Goal: Task Accomplishment & Management: Complete application form

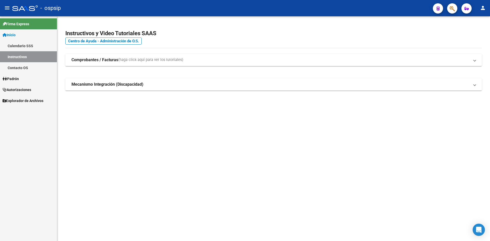
click at [18, 94] on link "Autorizaciones" at bounding box center [28, 89] width 57 height 11
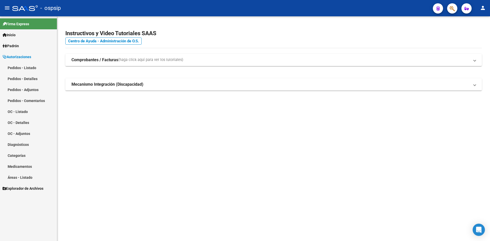
click at [24, 68] on link "Pedidos - Listado" at bounding box center [28, 67] width 57 height 11
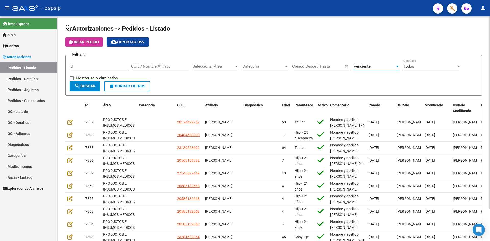
click at [361, 67] on span "Pendiente" at bounding box center [362, 66] width 17 height 5
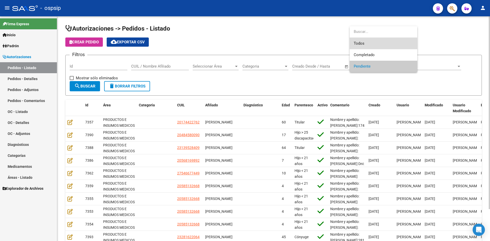
drag, startPoint x: 362, startPoint y: 41, endPoint x: 212, endPoint y: 47, distance: 150.3
click at [361, 41] on span "Todos" at bounding box center [384, 43] width 60 height 11
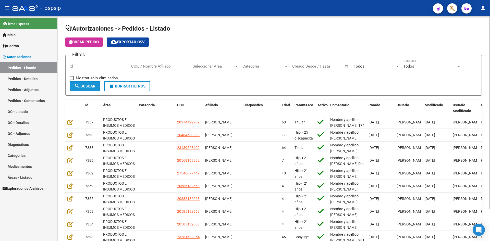
click at [81, 84] on span "search Buscar" at bounding box center [84, 86] width 21 height 5
click at [373, 64] on div "Todos Seleccionar Estado" at bounding box center [377, 64] width 46 height 11
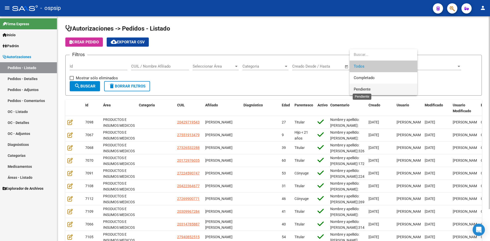
drag, startPoint x: 362, startPoint y: 87, endPoint x: 348, endPoint y: 87, distance: 14.3
click at [362, 87] on span "Pendiente" at bounding box center [362, 89] width 17 height 5
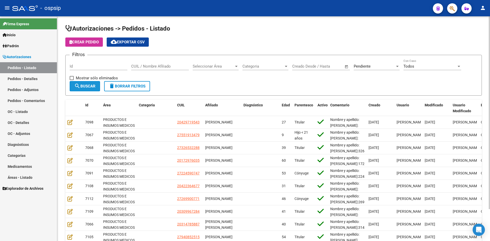
click at [91, 82] on button "search Buscar" at bounding box center [85, 86] width 30 height 10
click at [391, 66] on div "Pendiente" at bounding box center [374, 66] width 41 height 5
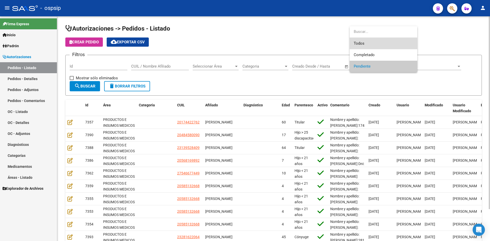
drag, startPoint x: 364, startPoint y: 46, endPoint x: 172, endPoint y: 58, distance: 192.7
click at [362, 46] on span "Todos" at bounding box center [384, 43] width 60 height 11
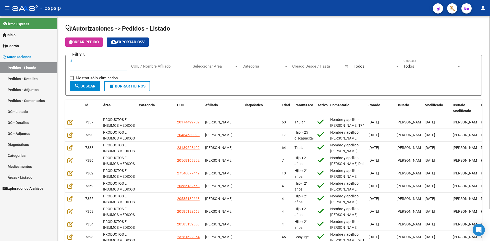
click at [112, 67] on input "Id" at bounding box center [99, 66] width 58 height 5
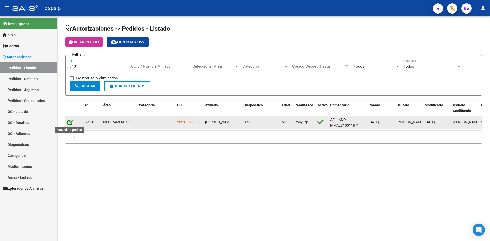
type input "7431"
click at [70, 124] on icon at bounding box center [69, 123] width 5 height 6
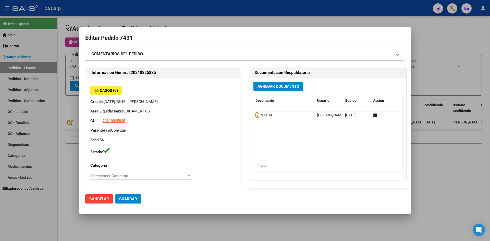
type input "Buenos Aires, JOSE C. PAZ, C COLON 4039"
click at [256, 114] on icon at bounding box center [258, 115] width 4 height 6
click at [258, 88] on span "Agregar Documento" at bounding box center [279, 86] width 42 height 5
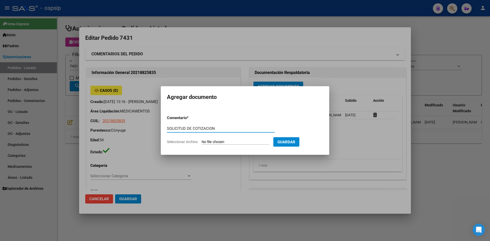
type input "SOLICITUD DE COTIZACION"
click at [202, 140] on input "Seleccionar Archivo" at bounding box center [236, 142] width 68 height 5
type input "C:\fakepath\SOLICITUD DE COTIZACION N°7431.pdf"
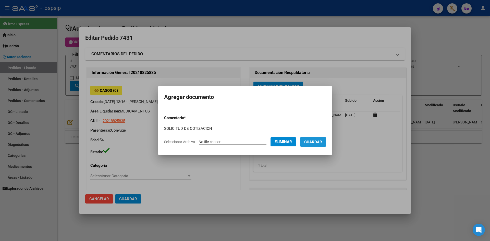
click at [319, 143] on span "Guardar" at bounding box center [313, 142] width 18 height 5
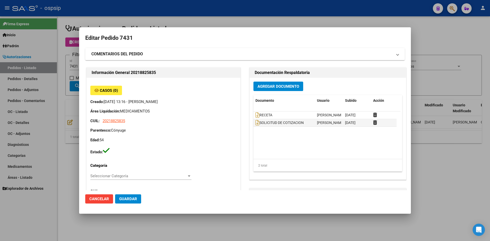
click at [146, 18] on div at bounding box center [245, 120] width 490 height 241
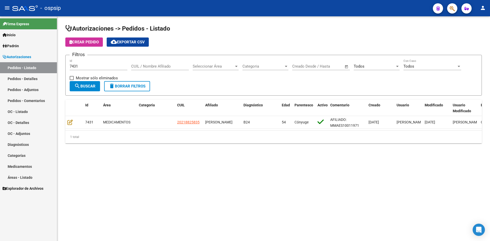
click at [103, 66] on input "7431" at bounding box center [99, 66] width 58 height 5
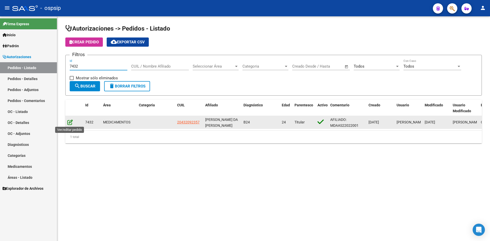
type input "7432"
click at [70, 121] on icon at bounding box center [69, 123] width 5 height 6
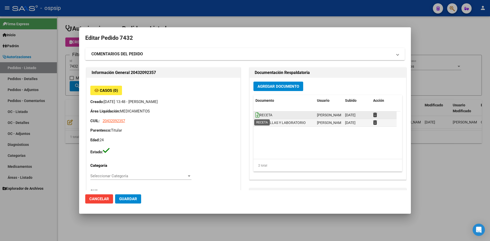
click at [256, 114] on icon at bounding box center [258, 115] width 4 height 6
click at [261, 83] on button "Agregar Documento" at bounding box center [279, 86] width 50 height 9
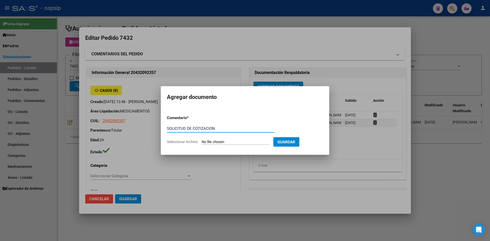
type input "SOLICITUD DE COTIZACION"
click at [202, 140] on input "Seleccionar Archivo" at bounding box center [236, 142] width 68 height 5
type input "C:\fakepath\SOLICITUD DE COTIZACION N°7432.pdf"
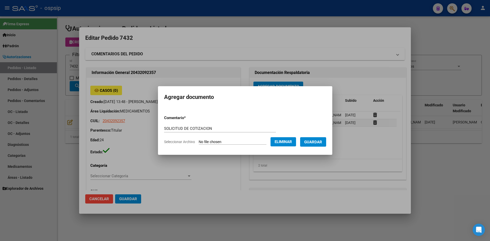
click at [312, 143] on span "Guardar" at bounding box center [313, 142] width 18 height 5
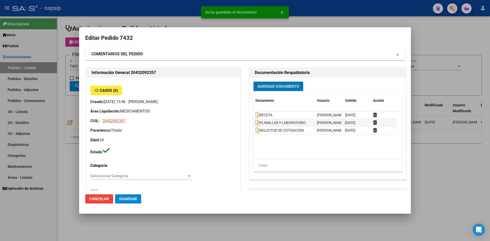
click at [135, 199] on span "Guardar" at bounding box center [128, 199] width 18 height 5
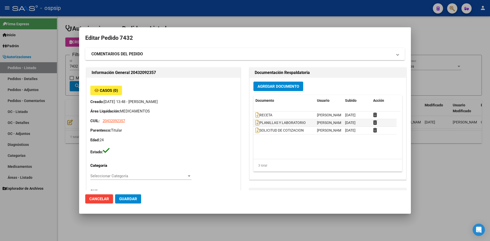
click at [237, 16] on div at bounding box center [245, 120] width 490 height 241
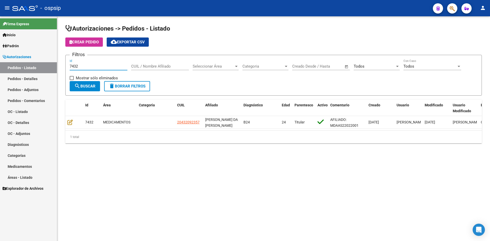
click at [107, 68] on input "7432" at bounding box center [99, 66] width 58 height 5
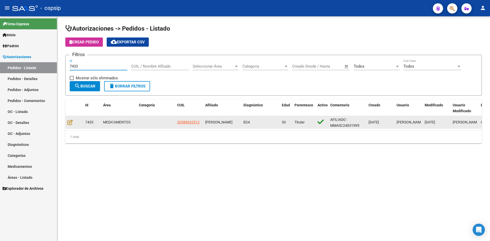
type input "7433"
click at [70, 125] on div at bounding box center [74, 123] width 14 height 6
click at [70, 124] on icon at bounding box center [69, 123] width 5 height 6
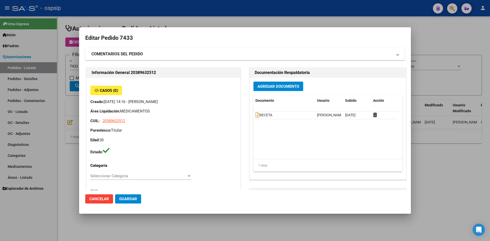
type input "Buenos Aires, PILAR SUR, FRANCISCO PIZARRO 1785, Departamento: CAS"
click at [256, 116] on icon at bounding box center [258, 115] width 4 height 6
click at [262, 84] on span "Agregar Documento" at bounding box center [279, 86] width 42 height 5
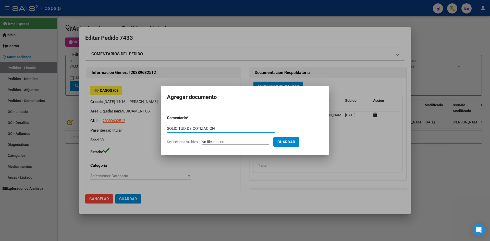
type input "SOLICITUD DE COTIZACION"
click at [202, 140] on input "Seleccionar Archivo" at bounding box center [236, 142] width 68 height 5
type input "C:\fakepath\SOLICITUD DE COTIZACION N°7433.pdf"
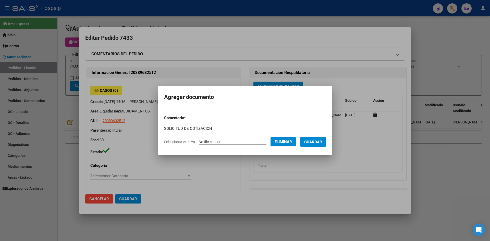
drag, startPoint x: 321, startPoint y: 142, endPoint x: 263, endPoint y: 122, distance: 61.1
click at [313, 140] on span "Guardar" at bounding box center [313, 142] width 18 height 5
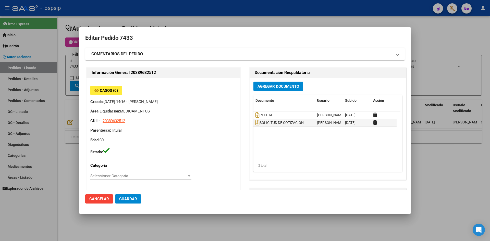
drag, startPoint x: 159, startPoint y: 21, endPoint x: 146, endPoint y: 8, distance: 18.1
click at [159, 20] on div at bounding box center [245, 120] width 490 height 241
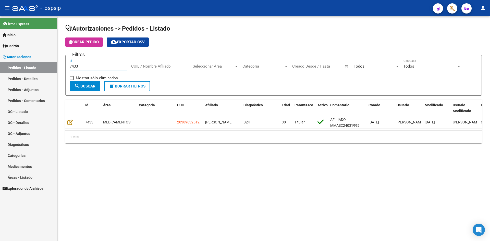
click at [106, 67] on input "7433" at bounding box center [99, 66] width 58 height 5
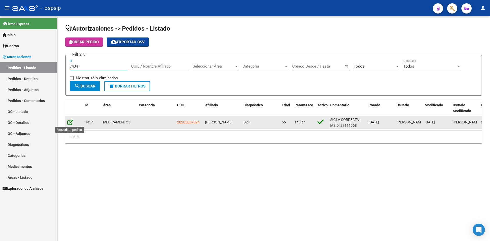
type input "7434"
click at [72, 120] on icon at bounding box center [69, 123] width 5 height 6
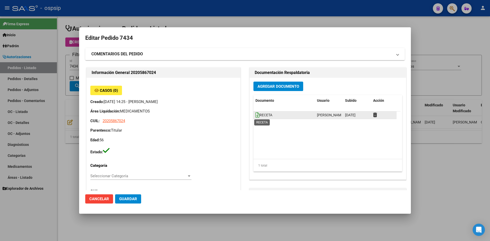
click at [256, 116] on icon at bounding box center [258, 115] width 4 height 6
click at [265, 85] on span "Agregar Documento" at bounding box center [279, 86] width 42 height 5
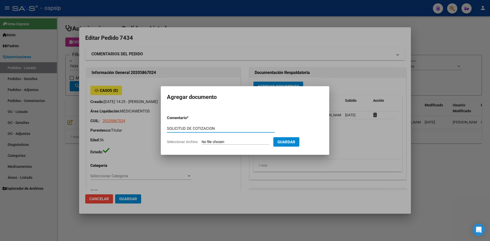
type input "SOLICITUD DE COTIZACION"
click at [202, 140] on input "Seleccionar Archivo" at bounding box center [236, 142] width 68 height 5
type input "C:\fakepath\SOLICITUD DE COTIZACION N°7434.pdf"
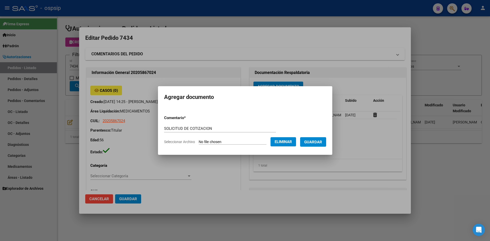
drag, startPoint x: 320, startPoint y: 143, endPoint x: 287, endPoint y: 146, distance: 33.1
click at [320, 143] on span "Guardar" at bounding box center [313, 142] width 18 height 5
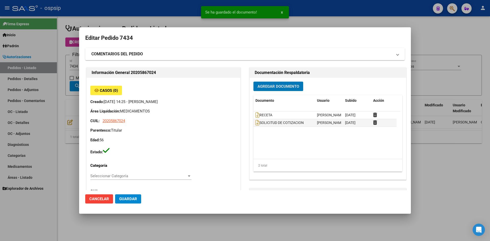
click at [121, 198] on span "Guardar" at bounding box center [128, 199] width 18 height 5
drag, startPoint x: 182, startPoint y: 17, endPoint x: 164, endPoint y: 2, distance: 24.1
click at [181, 17] on div at bounding box center [245, 120] width 490 height 241
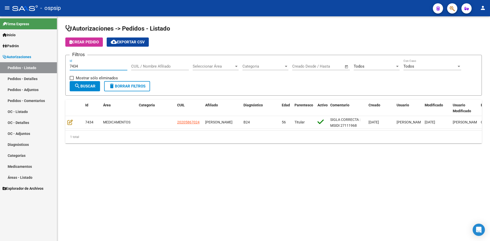
click at [114, 68] on input "7434" at bounding box center [99, 66] width 58 height 5
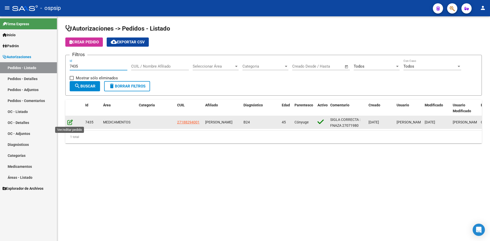
type input "7435"
click at [70, 122] on icon at bounding box center [69, 123] width 5 height 6
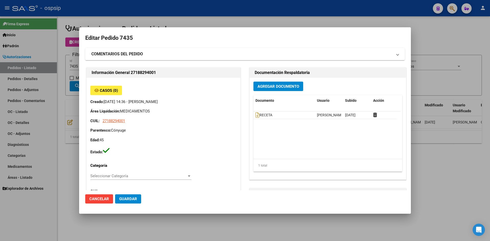
type input "Capital Federal, CABA, LAFERRERE GREGORIO D 5739"
click at [256, 115] on icon at bounding box center [258, 115] width 4 height 6
click at [276, 88] on span "Agregar Documento" at bounding box center [279, 86] width 42 height 5
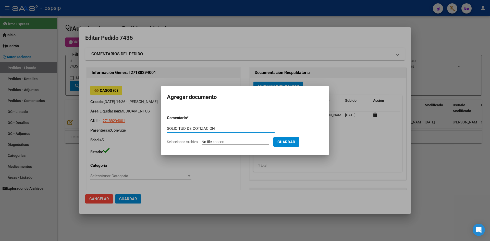
type input "SOLICITUD DE COTIZACION"
click at [202, 140] on input "Seleccionar Archivo" at bounding box center [236, 142] width 68 height 5
type input "C:\fakepath\SOLICITUD DE COTIZACION N°7435.pdf"
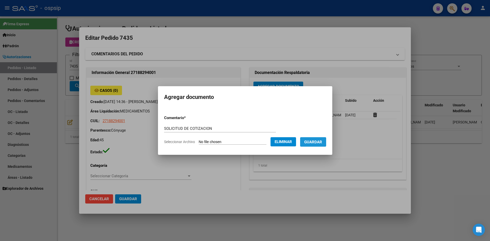
click at [322, 141] on span "Guardar" at bounding box center [313, 142] width 18 height 5
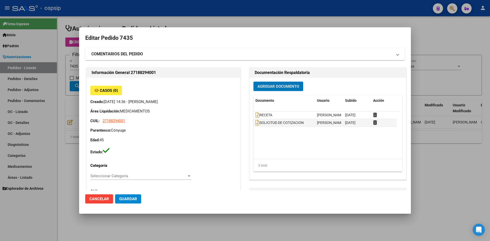
click at [174, 17] on div at bounding box center [245, 120] width 490 height 241
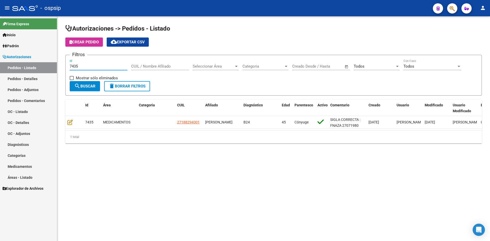
click at [111, 68] on input "7435" at bounding box center [99, 66] width 58 height 5
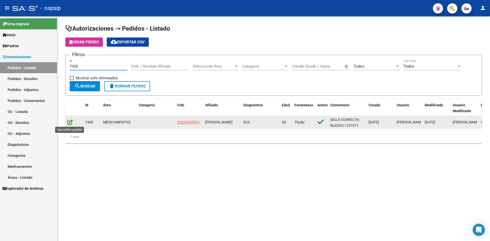
type input "7436"
click at [69, 124] on icon at bounding box center [69, 123] width 5 height 6
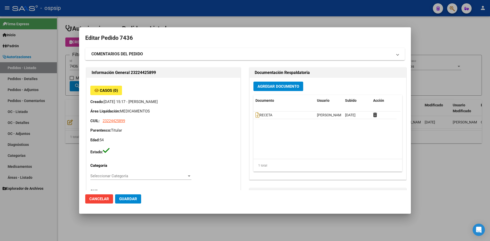
type input "Buenos Aires, PINEYRO, ENTRE RIOS 1546"
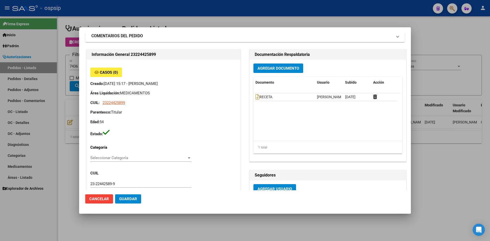
scroll to position [26, 0]
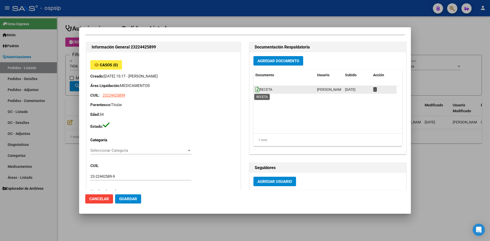
click at [256, 91] on icon at bounding box center [258, 90] width 4 height 6
click at [275, 59] on span "Agregar Documento" at bounding box center [279, 61] width 42 height 5
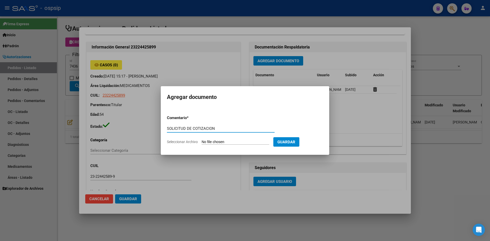
type input "SOLICITUD DE COTIZACION"
click at [202, 140] on input "Seleccionar Archivo" at bounding box center [236, 142] width 68 height 5
type input "C:\fakepath\SOLICITUD DE COTIZACION N°7436.pdf"
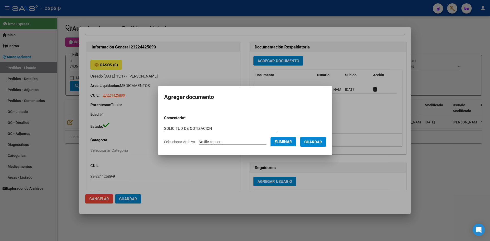
click at [311, 144] on span "Guardar" at bounding box center [313, 142] width 18 height 5
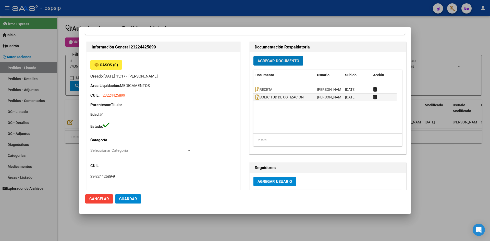
click at [258, 20] on div at bounding box center [245, 120] width 490 height 241
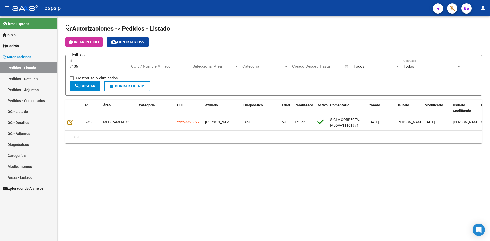
click at [108, 66] on input "7436" at bounding box center [99, 66] width 58 height 5
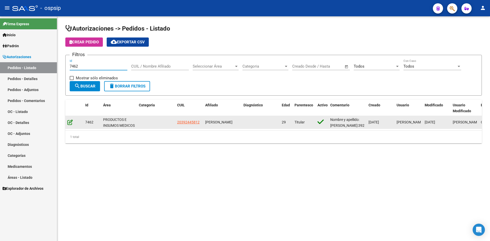
type input "7462"
click at [70, 122] on icon at bounding box center [69, 123] width 5 height 6
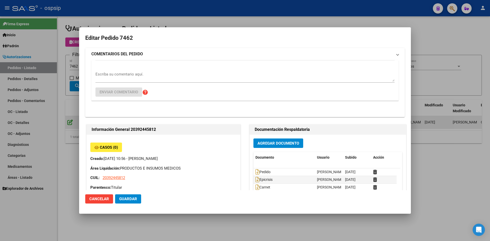
type input "[GEOGRAPHIC_DATA], [PERSON_NAME], [PERSON_NAME] 2342"
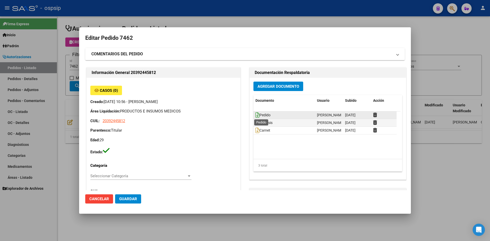
click at [256, 115] on icon at bounding box center [258, 115] width 4 height 6
click at [267, 85] on span "Agregar Documento" at bounding box center [279, 86] width 42 height 5
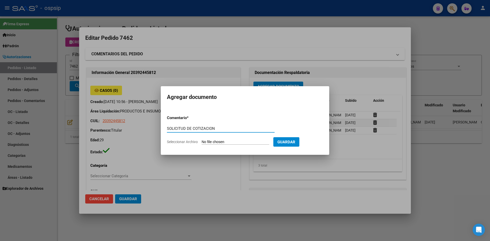
type input "SOLICITUD DE COTIZACION"
click at [202, 140] on input "Seleccionar Archivo" at bounding box center [236, 142] width 68 height 5
type input "C:\fakepath\SOLICITUD DE COTIZACION N°7462.pdf"
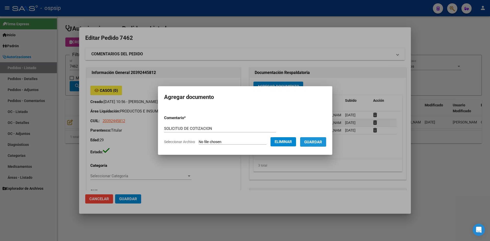
click at [320, 144] on span "Guardar" at bounding box center [313, 142] width 18 height 5
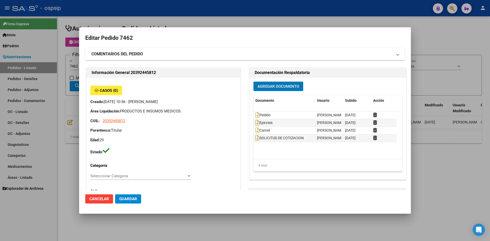
click at [207, 12] on div at bounding box center [245, 120] width 490 height 241
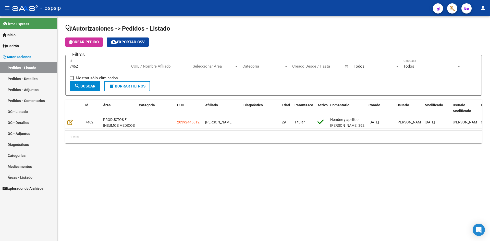
click at [81, 63] on div "7462 Id" at bounding box center [99, 64] width 58 height 11
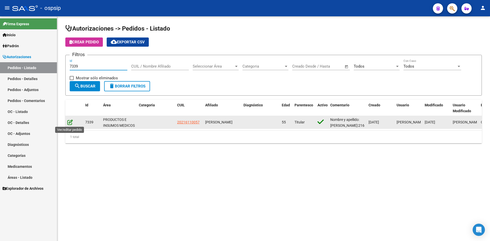
type input "7339"
click at [69, 121] on icon at bounding box center [69, 123] width 5 height 6
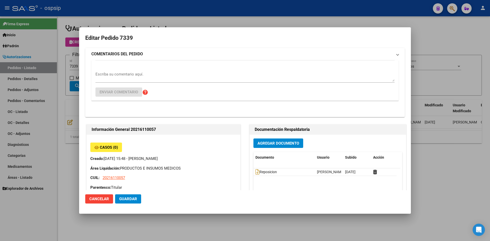
type input "Neuquen, NEUQUEN, MZA 7 CASA 12"
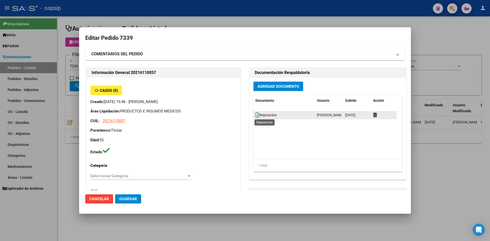
click at [256, 115] on icon at bounding box center [258, 115] width 4 height 6
click at [270, 86] on span "Agregar Documento" at bounding box center [279, 86] width 42 height 5
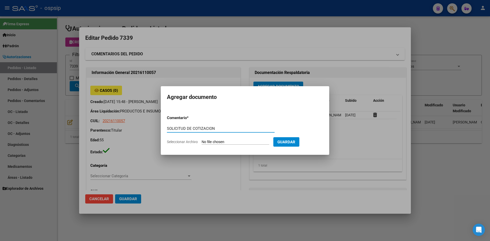
type input "SOLICITUD DE COTIZACION"
click at [202, 140] on input "Seleccionar Archivo" at bounding box center [236, 142] width 68 height 5
type input "C:\fakepath\SOLICITUD DE COTIZACION N°7339.pdf"
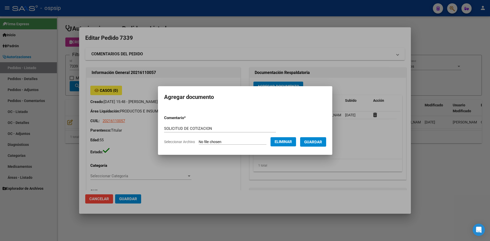
click at [313, 142] on span "Guardar" at bounding box center [313, 142] width 18 height 5
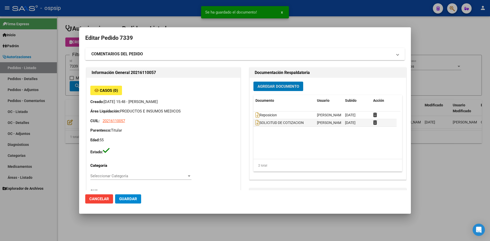
click at [167, 4] on div at bounding box center [245, 120] width 490 height 241
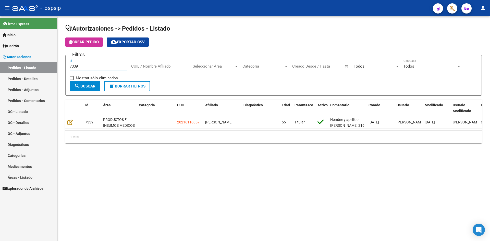
click at [103, 66] on input "7339" at bounding box center [99, 66] width 58 height 5
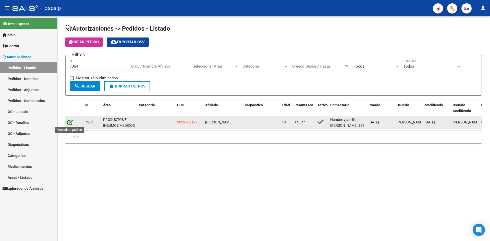
type input "7364"
click at [69, 124] on icon at bounding box center [69, 123] width 5 height 6
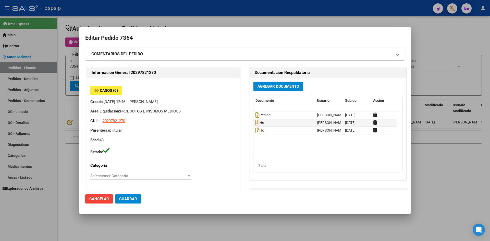
type input "Buenos Aires, JOSE C PAZ, USPALLATA 3869"
click at [256, 115] on icon at bounding box center [258, 115] width 4 height 6
click at [267, 89] on button "Agregar Documento" at bounding box center [279, 86] width 50 height 9
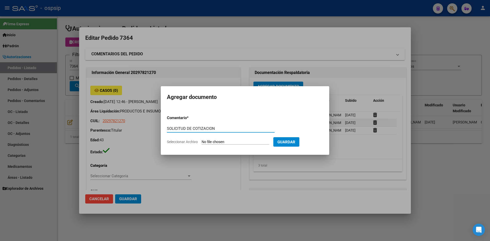
type input "SOLICITUD DE COTIZACION"
click at [202, 140] on input "Seleccionar Archivo" at bounding box center [236, 142] width 68 height 5
type input "C:\fakepath\SOLICITUD DE COTIZACION N°7364.pdf"
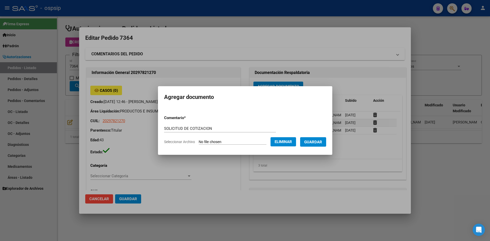
click at [320, 143] on span "Guardar" at bounding box center [313, 142] width 18 height 5
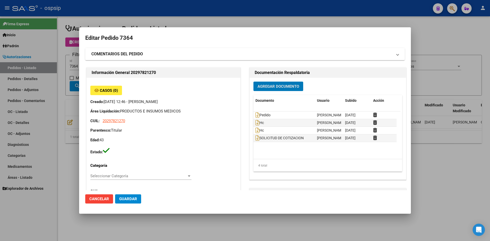
drag, startPoint x: 191, startPoint y: 17, endPoint x: 112, endPoint y: 56, distance: 87.4
click at [186, 19] on div at bounding box center [245, 120] width 490 height 241
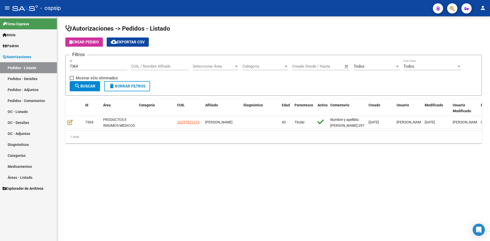
click at [102, 67] on input "7364" at bounding box center [99, 66] width 58 height 5
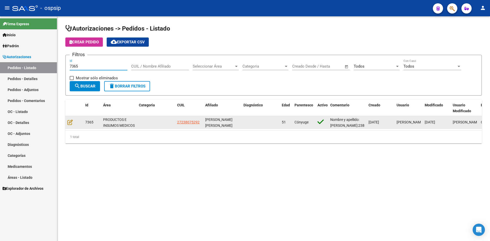
type input "7365"
click at [73, 121] on div at bounding box center [74, 123] width 14 height 6
click at [71, 122] on icon at bounding box center [69, 123] width 5 height 6
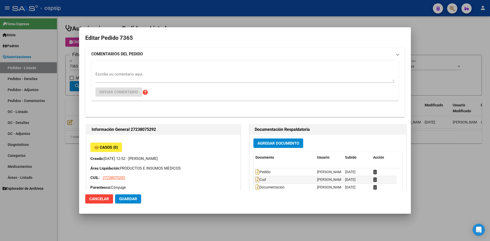
type input "GABRIELA NOEMI FERREYRA"
type input "Buenos Aires, SAN MIGUEL, SANTIAGO DEL ESTERO 3147"
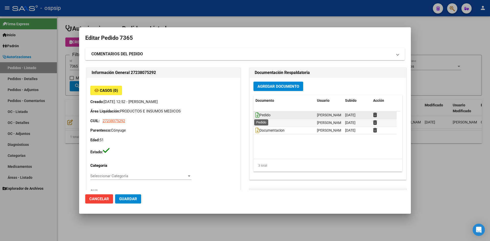
click at [257, 114] on icon at bounding box center [258, 115] width 4 height 6
click at [266, 87] on span "Agregar Documento" at bounding box center [279, 86] width 42 height 5
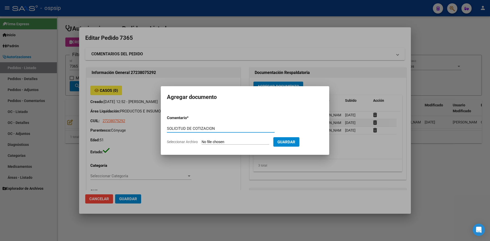
type input "SOLICITUD DE COTIZACION"
click at [202, 140] on input "Seleccionar Archivo" at bounding box center [236, 142] width 68 height 5
type input "C:\fakepath\SOLICITUD DE COTIZACION N°7365.pdf"
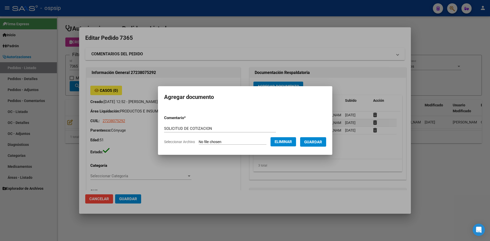
click at [311, 142] on span "Guardar" at bounding box center [313, 142] width 18 height 5
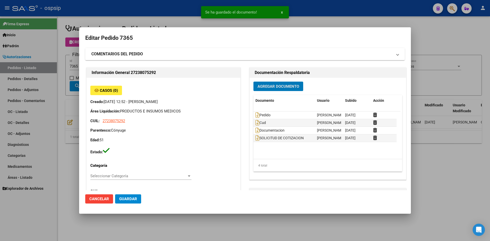
click at [129, 199] on span "Guardar" at bounding box center [128, 199] width 18 height 5
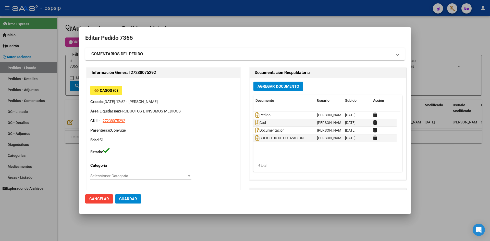
drag, startPoint x: 157, startPoint y: 7, endPoint x: 172, endPoint y: 11, distance: 15.4
click at [157, 7] on div at bounding box center [245, 120] width 490 height 241
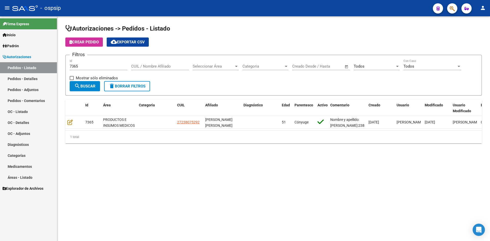
click at [93, 67] on input "7365" at bounding box center [99, 66] width 58 height 5
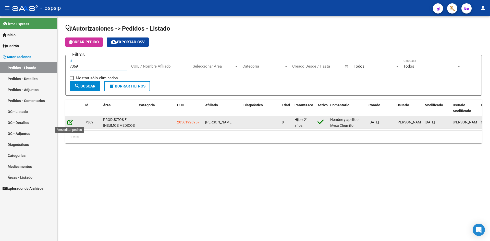
type input "7369"
click at [70, 122] on icon at bounding box center [69, 123] width 5 height 6
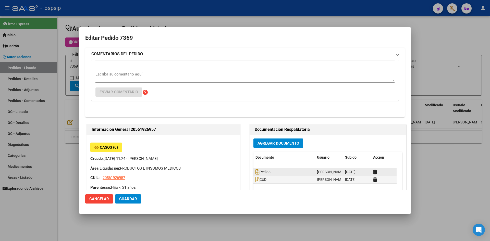
type input "Buenos Aires, JOSE C. PAZ, DIAZ VELEZ 319"
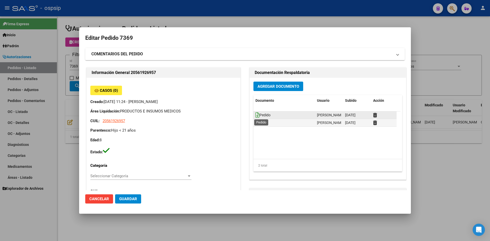
click at [256, 115] on icon at bounding box center [258, 115] width 4 height 6
click at [267, 84] on span "Agregar Documento" at bounding box center [279, 86] width 42 height 5
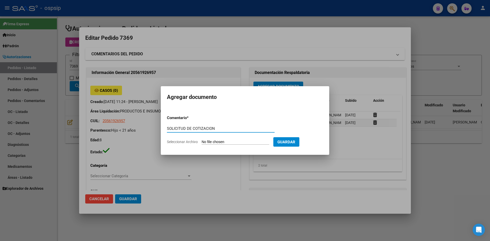
type input "SOLICITUD DE COTIZACION"
click at [202, 140] on input "Seleccionar Archivo" at bounding box center [236, 142] width 68 height 5
type input "C:\fakepath\SOLICITUD DE COTIZACION N°7369.pdf"
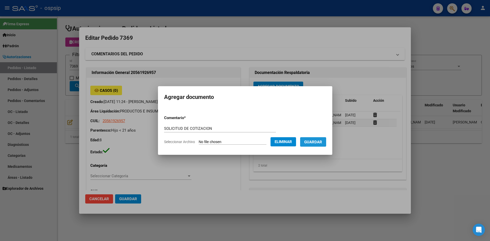
click at [318, 143] on span "Guardar" at bounding box center [313, 142] width 18 height 5
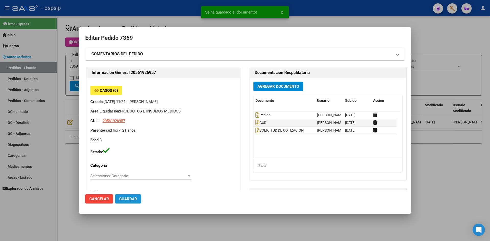
drag, startPoint x: 137, startPoint y: 201, endPoint x: 136, endPoint y: 143, distance: 58.0
click at [136, 201] on button "Guardar" at bounding box center [128, 199] width 26 height 9
click at [155, 19] on div at bounding box center [245, 120] width 490 height 241
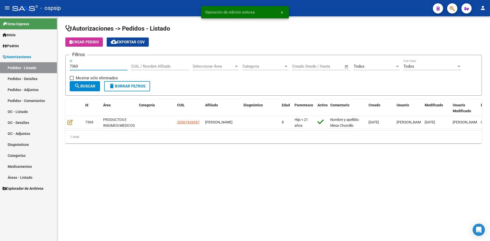
click at [87, 67] on input "7369" at bounding box center [99, 66] width 58 height 5
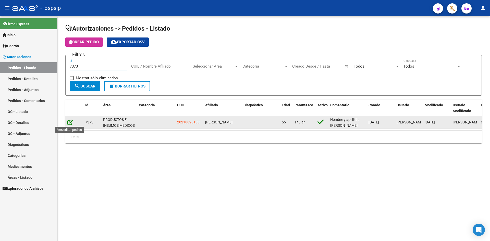
type input "7373"
click at [71, 123] on icon at bounding box center [69, 123] width 5 height 6
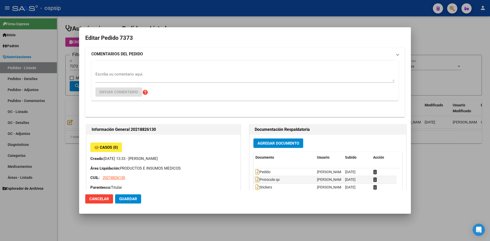
type input "Buenos Aires, JOSE C. PAZ, EINSTEIN 165"
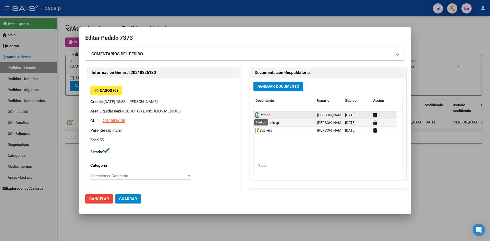
click at [256, 114] on icon at bounding box center [258, 115] width 4 height 6
click at [256, 123] on icon at bounding box center [258, 123] width 4 height 6
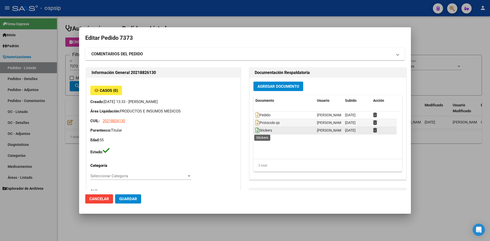
click at [257, 130] on icon at bounding box center [258, 131] width 4 height 6
click at [260, 87] on span "Agregar Documento" at bounding box center [279, 86] width 42 height 5
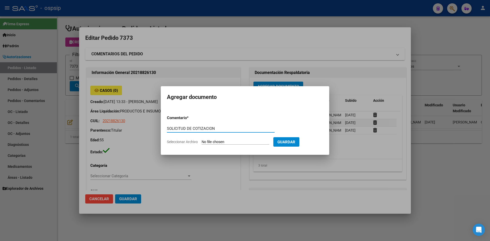
type input "SOLICITUD DE COTIZACION"
click at [202, 140] on input "Seleccionar Archivo" at bounding box center [236, 142] width 68 height 5
type input "C:\fakepath\SOLICITUD DE COTIZACION N°7373.pdf"
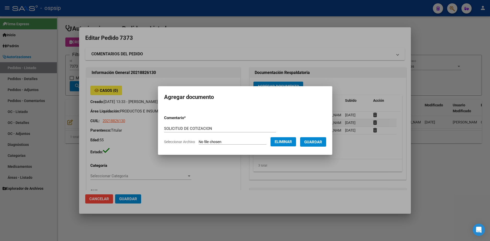
click at [311, 145] on button "Guardar" at bounding box center [313, 141] width 26 height 9
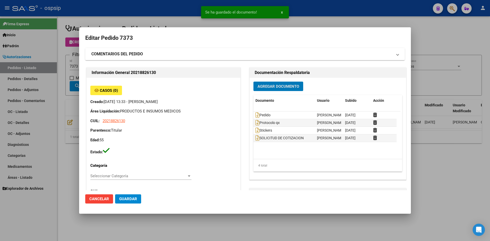
drag, startPoint x: 126, startPoint y: 200, endPoint x: 126, endPoint y: 195, distance: 4.6
click at [125, 200] on span "Guardar" at bounding box center [128, 199] width 18 height 5
click at [148, 16] on div at bounding box center [245, 120] width 490 height 241
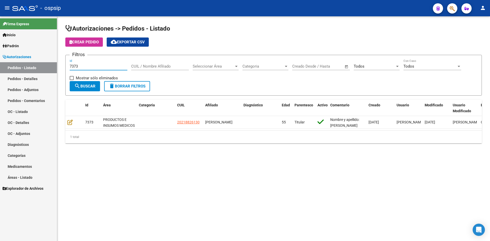
click at [100, 68] on input "7373" at bounding box center [99, 66] width 58 height 5
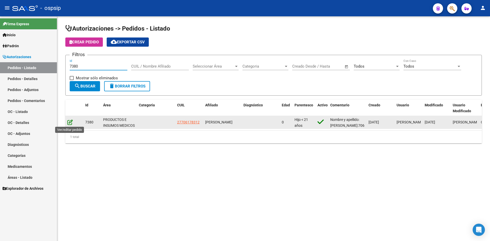
type input "7380"
click at [70, 122] on icon at bounding box center [69, 123] width 5 height 6
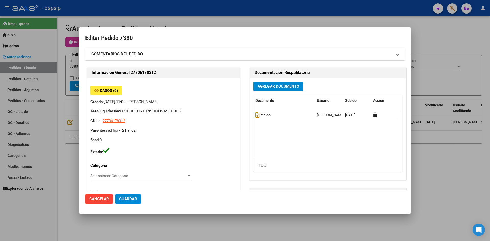
type input "Neuquen, BARRIO CONFLUENCIA, COPAHUE 545"
click at [256, 115] on icon at bounding box center [258, 115] width 4 height 6
click at [262, 88] on span "Agregar Documento" at bounding box center [279, 86] width 42 height 5
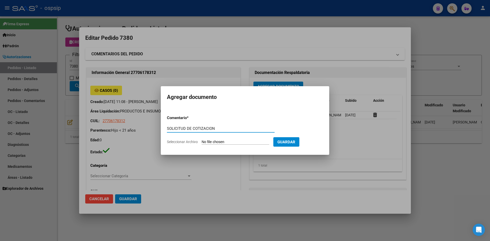
type input "SOLICITUD DE COTIZACION"
click at [202, 140] on input "Seleccionar Archivo" at bounding box center [236, 142] width 68 height 5
type input "C:\fakepath\SOLICITUD DE COTIZACION N°7380.pdf"
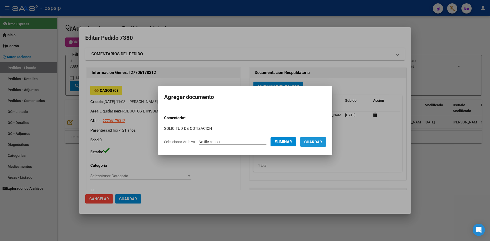
click at [315, 143] on span "Guardar" at bounding box center [313, 142] width 18 height 5
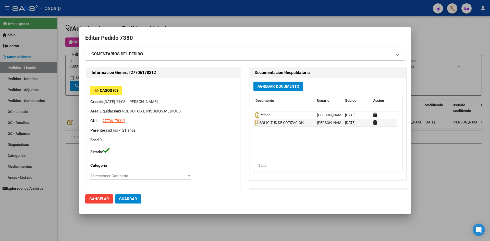
drag, startPoint x: 138, startPoint y: 23, endPoint x: 121, endPoint y: 54, distance: 35.9
click at [138, 24] on div at bounding box center [245, 120] width 490 height 241
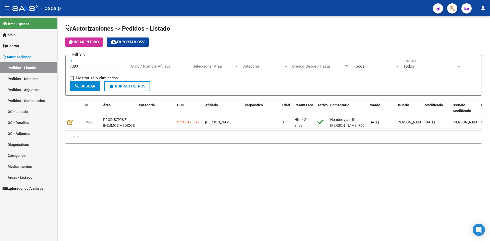
click at [90, 67] on input "7380" at bounding box center [99, 66] width 58 height 5
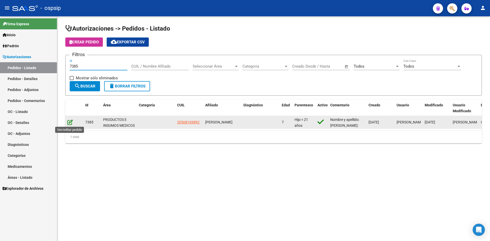
type input "7385"
click at [71, 120] on icon at bounding box center [69, 123] width 5 height 6
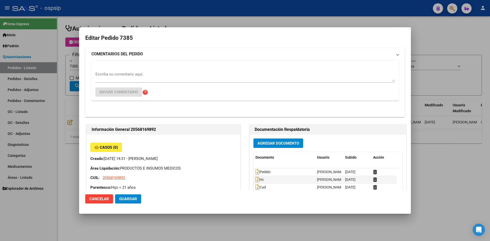
type input "Buenos Aires, LANUS OESTE, MENDOZA 3547"
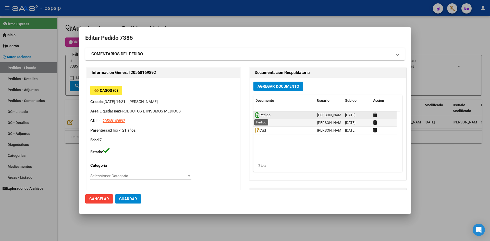
click at [256, 113] on icon at bounding box center [258, 115] width 4 height 6
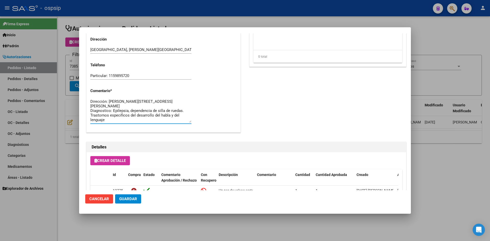
scroll to position [0, 0]
drag, startPoint x: 111, startPoint y: 120, endPoint x: 84, endPoint y: 100, distance: 34.2
click at [84, 100] on mat-dialog-content "Editar Pedido 7385 COMENTARIOS DEL PEDIDO Escriba su comentario aquí. Enviar co…" at bounding box center [245, 111] width 332 height 157
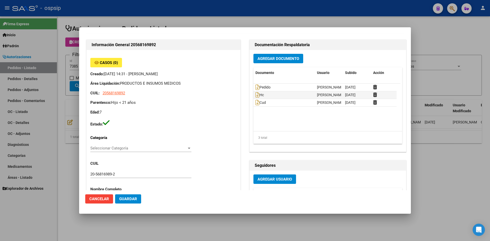
scroll to position [51, 0]
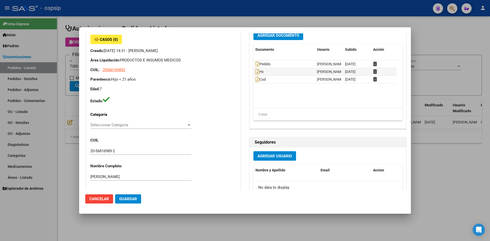
click at [275, 36] on span "Agregar Documento" at bounding box center [279, 35] width 42 height 5
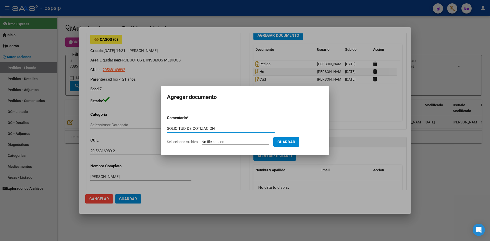
type input "SOLICITUD DE COTIZACION"
click at [202, 140] on input "Seleccionar Archivo" at bounding box center [236, 142] width 68 height 5
type input "C:\fakepath\SOLICITUD DE COTIZACION N°7385.pdf"
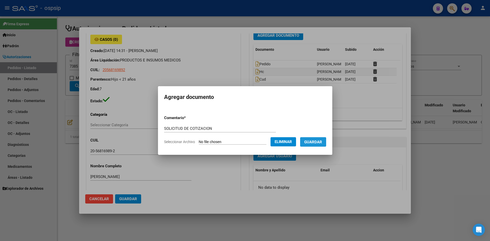
click at [310, 146] on button "Guardar" at bounding box center [313, 141] width 26 height 9
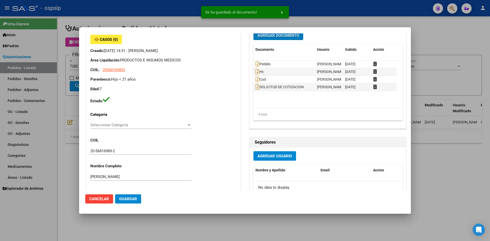
scroll to position [48, 0]
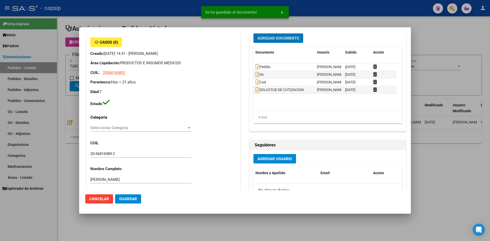
click at [135, 198] on span "Guardar" at bounding box center [128, 199] width 18 height 5
click at [156, 12] on div at bounding box center [245, 120] width 490 height 241
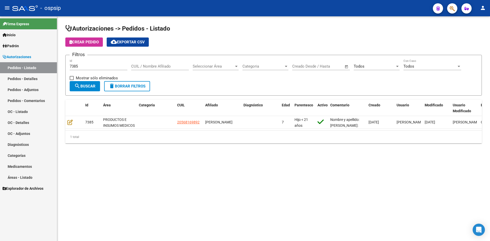
click at [99, 67] on input "7385" at bounding box center [99, 66] width 58 height 5
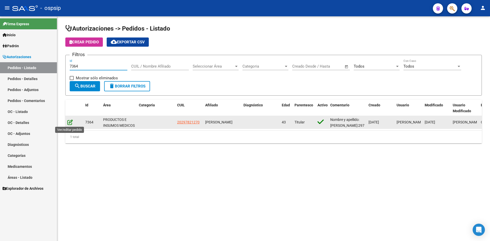
type input "7364"
click at [69, 124] on icon at bounding box center [69, 123] width 5 height 6
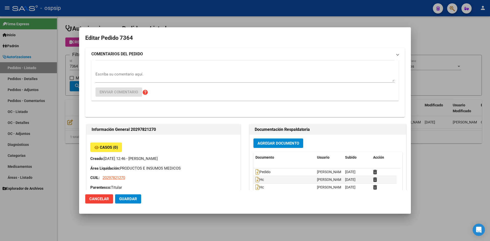
type input "Buenos Aires, JOSE C PAZ, USPALLATA 3869"
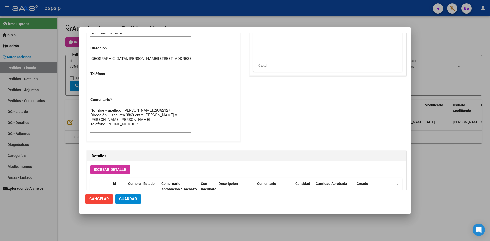
scroll to position [230, 0]
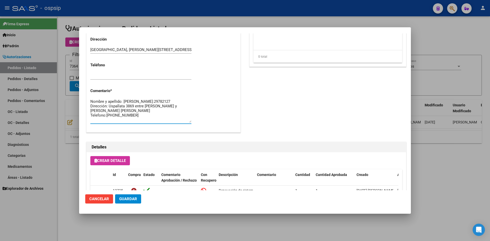
drag, startPoint x: 128, startPoint y: 120, endPoint x: 103, endPoint y: 106, distance: 29.1
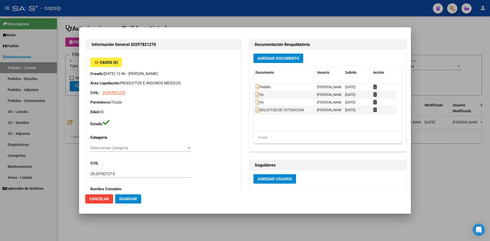
scroll to position [26, 0]
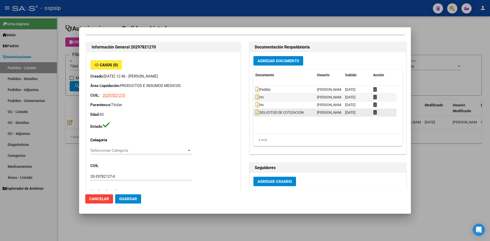
click at [376, 112] on div at bounding box center [383, 113] width 21 height 6
click at [373, 112] on icon at bounding box center [375, 112] width 4 height 5
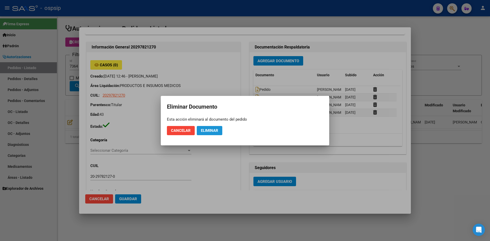
click at [202, 129] on span "Eliminar" at bounding box center [209, 130] width 17 height 5
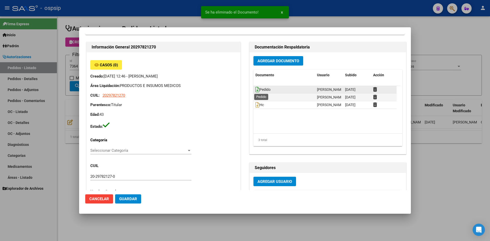
click at [256, 89] on icon at bounding box center [258, 90] width 4 height 6
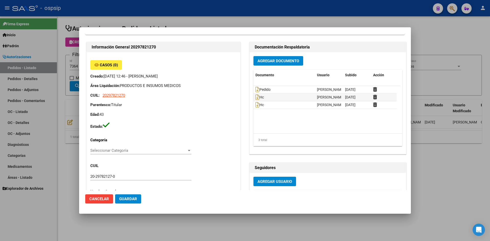
click at [277, 59] on span "Agregar Documento" at bounding box center [279, 61] width 42 height 5
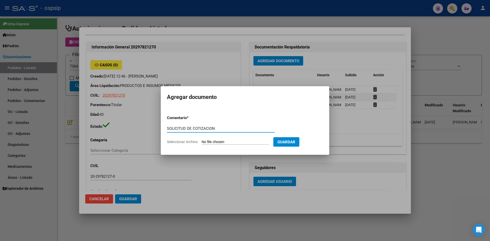
type input "SOLICITUD DE COTIZACION"
click at [202, 140] on input "Seleccionar Archivo" at bounding box center [236, 142] width 68 height 5
type input "C:\fakepath\SOLICITUD DE COTIZACION N°7364.pdf"
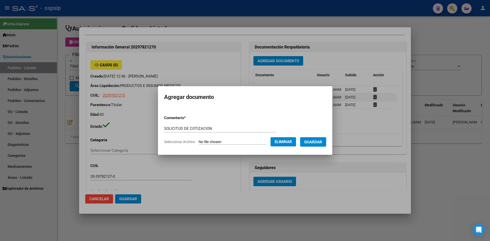
click at [321, 142] on span "Guardar" at bounding box center [313, 142] width 18 height 5
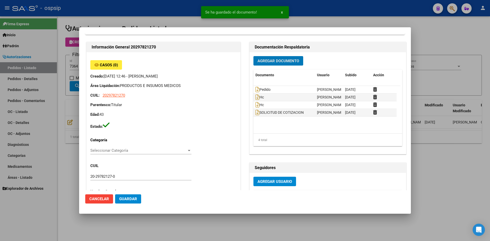
click at [132, 198] on span "Guardar" at bounding box center [128, 199] width 18 height 5
drag, startPoint x: 151, startPoint y: 12, endPoint x: 145, endPoint y: 0, distance: 12.9
click at [151, 10] on div at bounding box center [245, 120] width 490 height 241
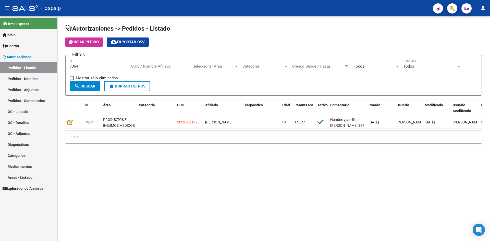
click at [106, 64] on input "7364" at bounding box center [99, 66] width 58 height 5
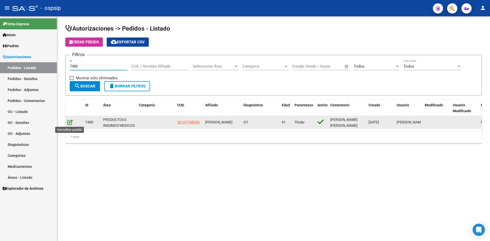
type input "7480"
click at [71, 120] on icon at bounding box center [69, 123] width 5 height 6
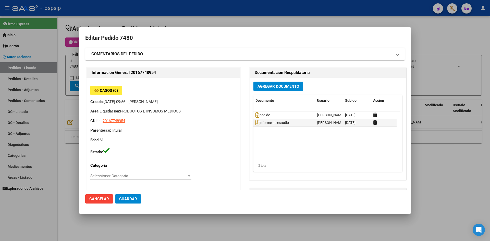
type input "Buenos Aires, LLAVALLOL, ARMONIA 222"
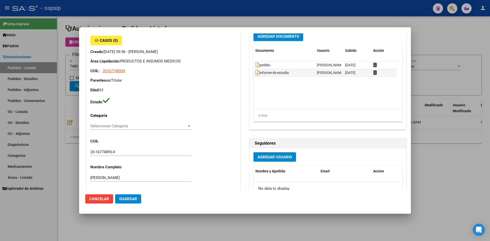
scroll to position [0, 0]
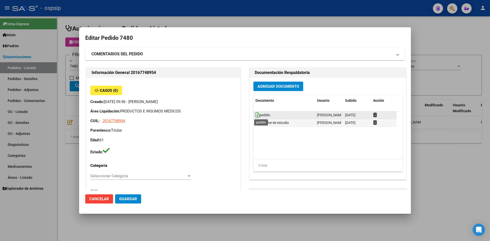
click at [256, 114] on icon at bounding box center [258, 115] width 4 height 6
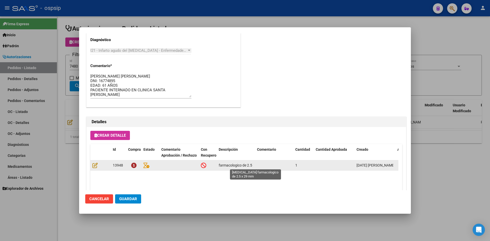
scroll to position [0, 40]
drag, startPoint x: 219, startPoint y: 165, endPoint x: 259, endPoint y: 165, distance: 39.6
click at [259, 165] on div "13948 Stent coronario farmacologico de 2.5 x 29 mm 1 14/10/2025 Natalia" at bounding box center [281, 166] width 382 height 10
copy div "Stent coronario farmacologico de 2.5 x 29 mm"
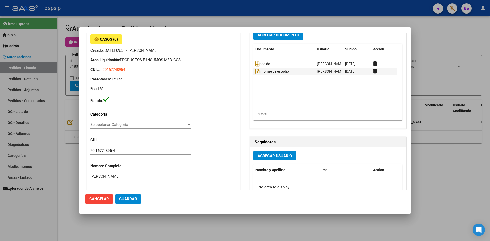
scroll to position [26, 0]
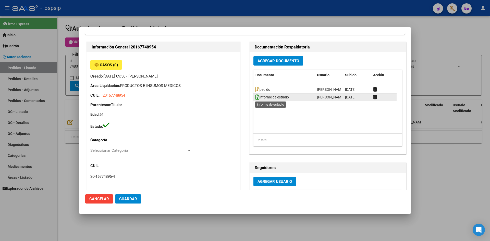
click at [256, 96] on icon at bounding box center [258, 98] width 4 height 6
drag, startPoint x: 236, startPoint y: 12, endPoint x: 169, endPoint y: 37, distance: 71.3
click at [235, 12] on div at bounding box center [245, 120] width 490 height 241
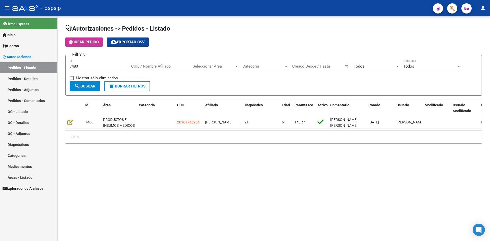
click at [106, 67] on input "7480" at bounding box center [99, 66] width 58 height 5
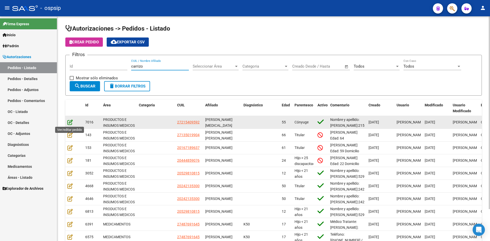
type input "carrizo"
click at [69, 121] on icon at bounding box center [69, 123] width 5 height 6
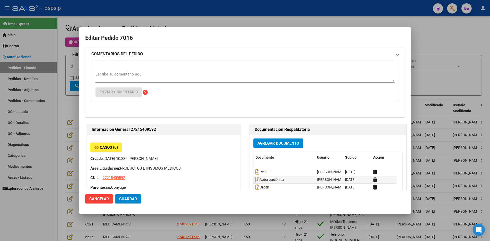
type input "Buenos Aires, SAN MIGUEL, Tres Sargentos 5800"
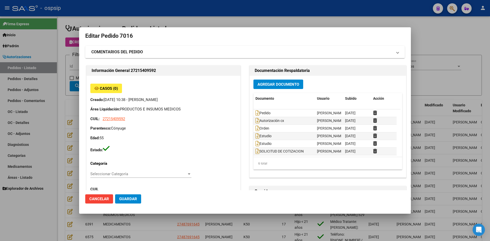
scroll to position [0, 0]
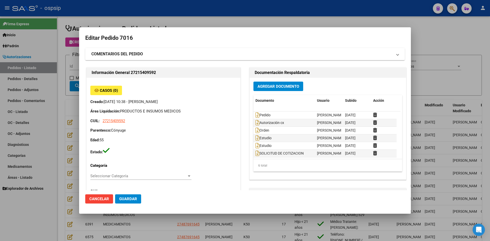
click at [168, 17] on div at bounding box center [245, 120] width 490 height 241
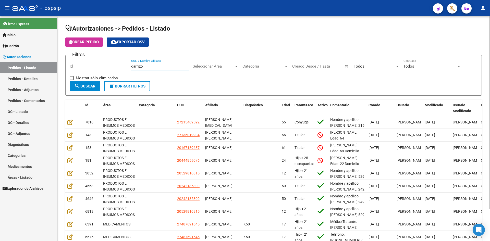
click at [136, 65] on input "carrizo" at bounding box center [160, 66] width 58 height 5
type input "f"
click at [100, 65] on input "Id" at bounding box center [99, 66] width 58 height 5
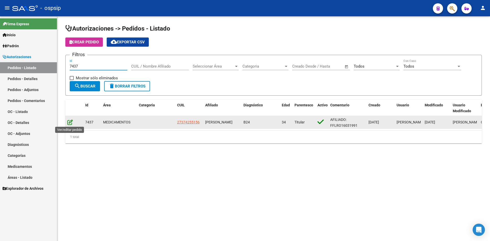
type input "7437"
click at [73, 123] on icon at bounding box center [69, 123] width 5 height 6
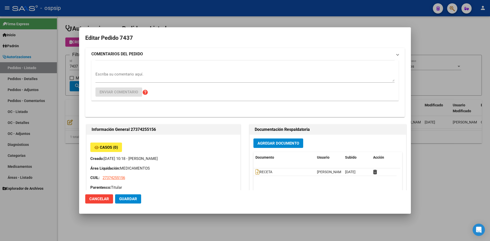
type input "Buenos Aires, SAN MIGUEL, LAS MALVINAS 5043"
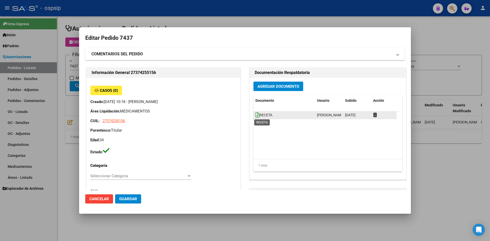
click at [256, 115] on icon at bounding box center [258, 115] width 4 height 6
click at [264, 89] on span "Agregar Documento" at bounding box center [279, 86] width 42 height 5
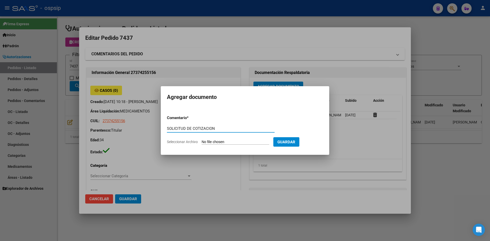
type input "SOLICITUD DE COTIZACION"
click at [202, 140] on input "Seleccionar Archivo" at bounding box center [236, 142] width 68 height 5
type input "C:\fakepath\SOLICITUD DE COTIZACION N°7437.pdf"
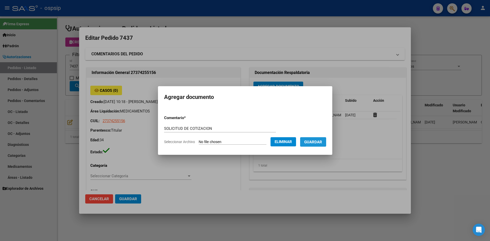
click at [317, 145] on button "Guardar" at bounding box center [313, 141] width 26 height 9
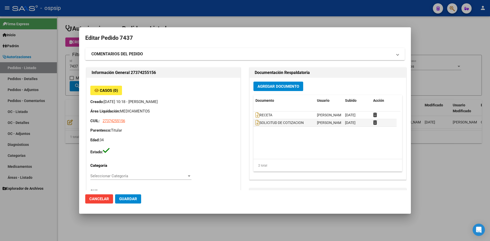
click at [168, 18] on div at bounding box center [245, 120] width 490 height 241
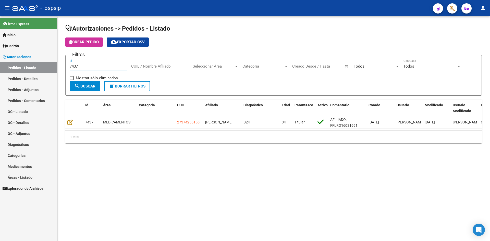
click at [100, 67] on input "7437" at bounding box center [99, 66] width 58 height 5
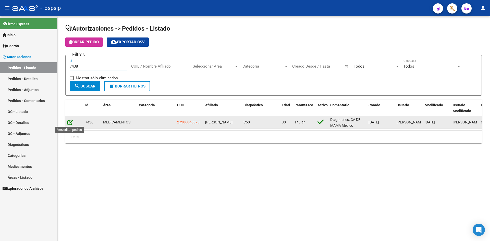
type input "7438"
click at [68, 120] on icon at bounding box center [69, 123] width 5 height 6
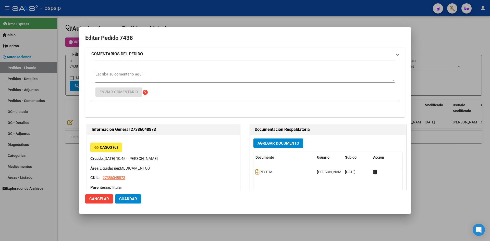
type input "Buenos Aires, RICARDO ROJAS, BOUSSOF 2818, Piso: 0, Departamento: 0"
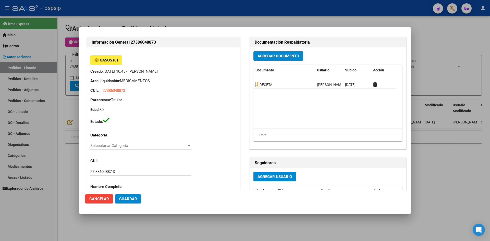
scroll to position [21, 0]
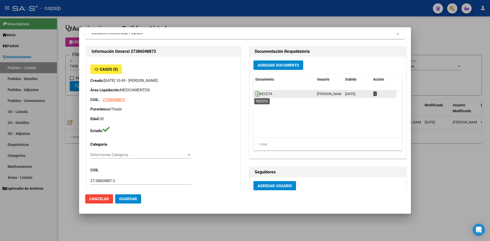
click at [256, 92] on icon at bounding box center [258, 94] width 4 height 6
click at [261, 67] on span "Agregar Documento" at bounding box center [279, 65] width 42 height 5
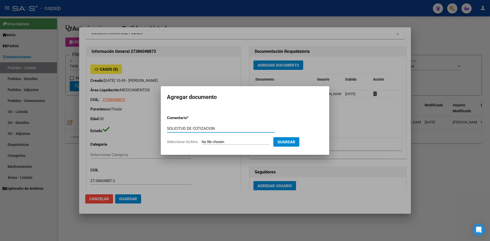
type input "SOLICITUD DE COTIZACION"
click at [202, 140] on input "Seleccionar Archivo" at bounding box center [236, 142] width 68 height 5
type input "C:\fakepath\SOLICITUD DE COTIZACION N°7438.pdf"
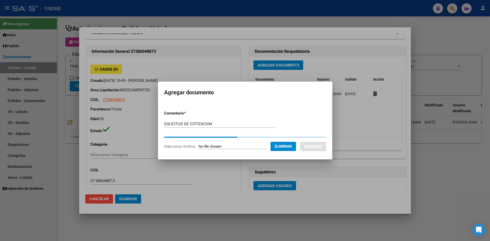
click at [313, 142] on form "Comentario * SOLICITUD DE COTIZACION Comentario Seleccionar Archivo Eliminar Gu…" at bounding box center [245, 130] width 162 height 46
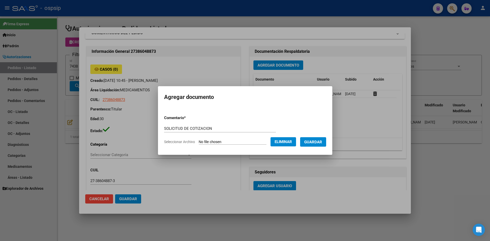
click at [313, 142] on span "Guardar" at bounding box center [313, 142] width 18 height 5
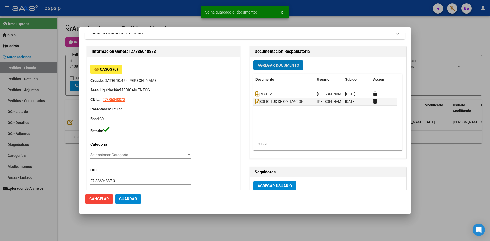
click at [122, 197] on span "Guardar" at bounding box center [128, 199] width 18 height 5
click at [164, 21] on div at bounding box center [245, 120] width 490 height 241
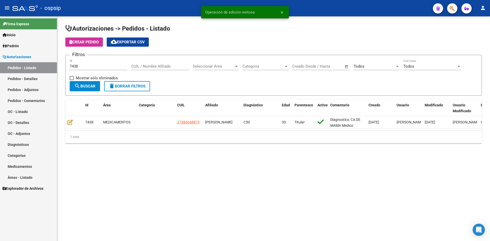
click at [88, 68] on div "7438 Id" at bounding box center [99, 64] width 58 height 11
click at [88, 67] on input "7438" at bounding box center [99, 66] width 58 height 5
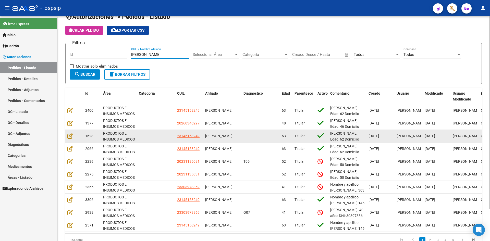
scroll to position [0, 0]
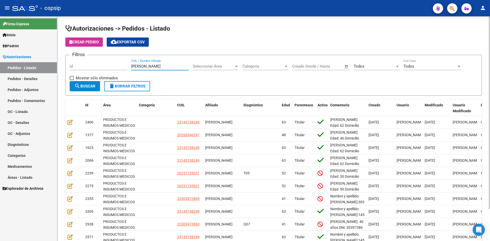
type input "rodriguez"
click at [88, 106] on div "Id" at bounding box center [92, 105] width 14 height 6
click at [87, 104] on span "Id" at bounding box center [86, 105] width 3 height 4
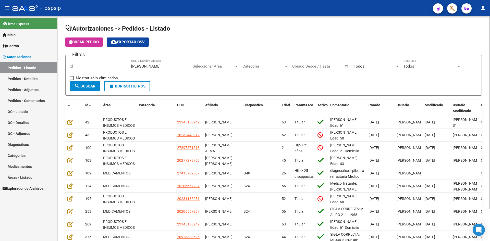
click at [87, 104] on span "Id" at bounding box center [86, 105] width 3 height 4
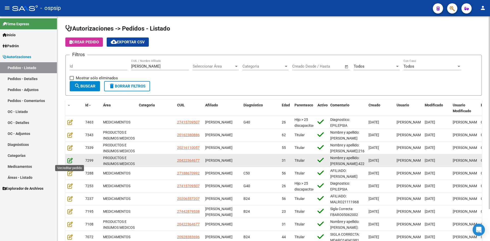
click at [70, 159] on icon at bounding box center [69, 161] width 5 height 6
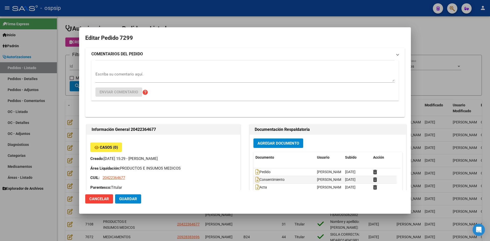
type input "Chubut, COMODORO RIVADAVIA, CBO SEGUNDO BENITEZ 3412"
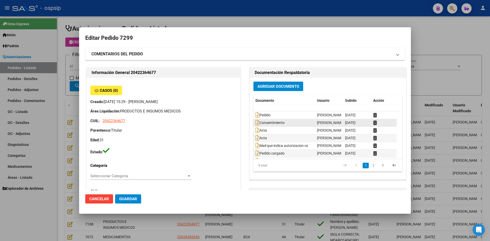
scroll to position [23, 0]
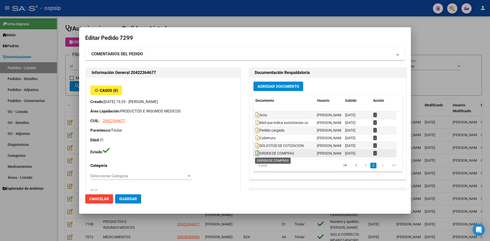
click at [256, 155] on icon at bounding box center [258, 154] width 4 height 6
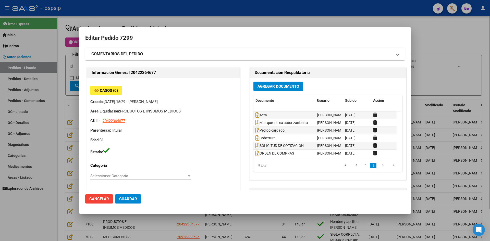
drag, startPoint x: 185, startPoint y: 19, endPoint x: 195, endPoint y: 22, distance: 9.9
click at [184, 19] on div at bounding box center [245, 120] width 490 height 241
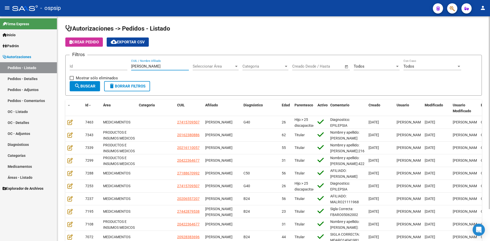
click at [133, 65] on input "rodriguez" at bounding box center [160, 66] width 58 height 5
click at [120, 69] on div "Id" at bounding box center [99, 64] width 58 height 11
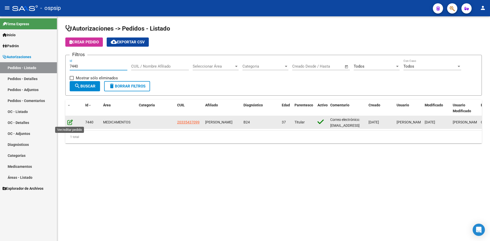
type input "7440"
click at [71, 121] on icon at bounding box center [69, 123] width 5 height 6
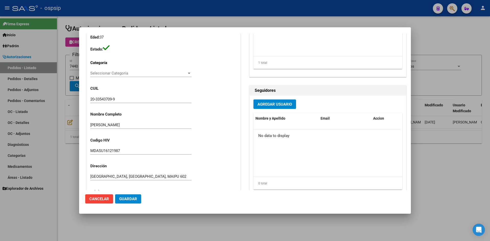
scroll to position [0, 0]
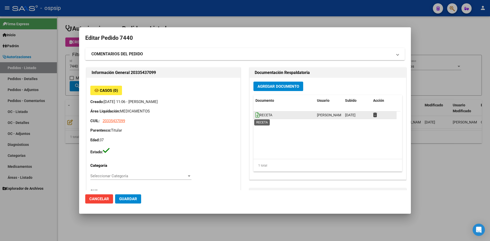
click at [256, 116] on icon at bounding box center [258, 115] width 4 height 6
click at [274, 91] on button "Agregar Documento" at bounding box center [279, 86] width 50 height 9
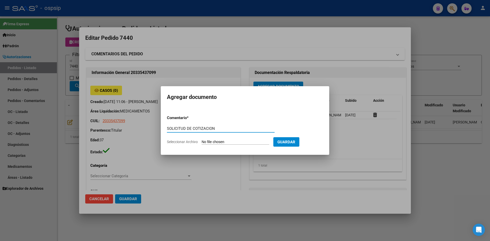
type input "SOLICITUD DE COTIZACION"
click at [202, 140] on input "Seleccionar Archivo" at bounding box center [236, 142] width 68 height 5
type input "C:\fakepath\SOLICITUD DE COTIZACION N°7440.pdf"
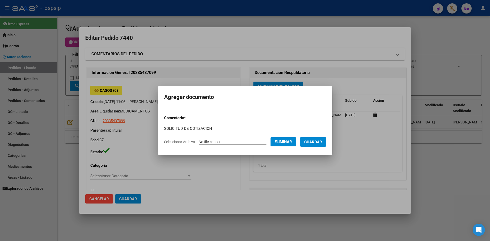
click at [317, 144] on span "Guardar" at bounding box center [313, 142] width 18 height 5
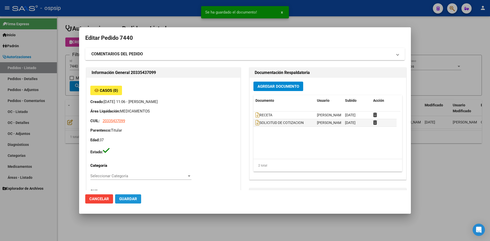
click at [130, 198] on span "Guardar" at bounding box center [128, 199] width 18 height 5
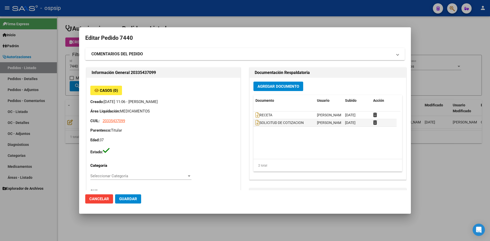
drag, startPoint x: 197, startPoint y: 10, endPoint x: 190, endPoint y: 10, distance: 7.7
click at [193, 10] on div at bounding box center [245, 120] width 490 height 241
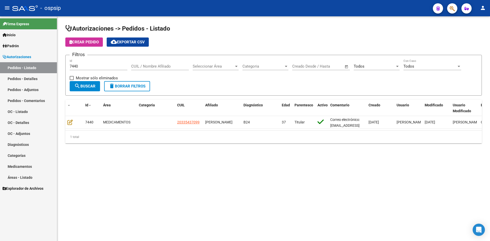
click at [114, 67] on input "7440" at bounding box center [99, 66] width 58 height 5
type input "7441"
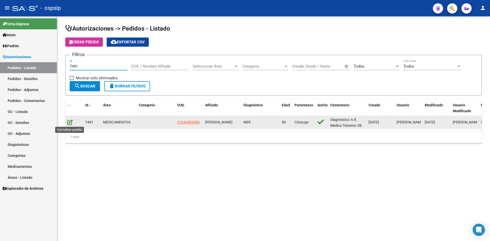
click at [68, 122] on icon at bounding box center [69, 123] width 5 height 6
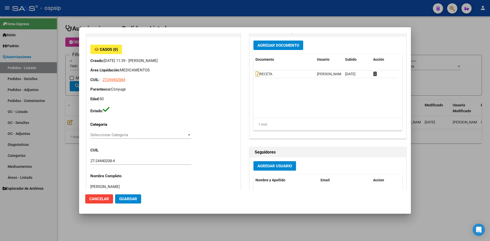
scroll to position [26, 0]
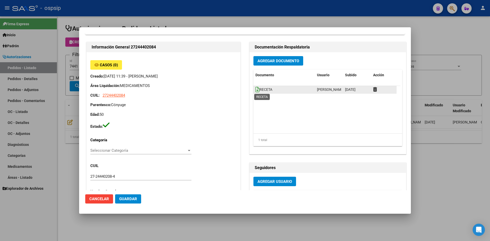
click at [256, 90] on icon at bounding box center [258, 90] width 4 height 6
click at [280, 56] on button "Agregar Documento" at bounding box center [279, 60] width 50 height 9
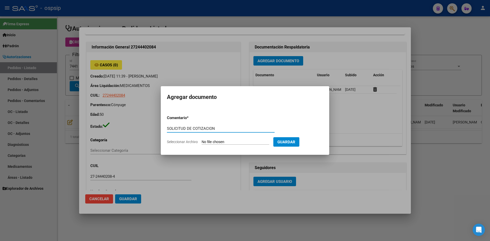
type input "SOLICITUD DE COTIZACION"
click at [202, 140] on input "Seleccionar Archivo" at bounding box center [236, 142] width 68 height 5
type input "C:\fakepath\SOLICITUD DE COTIZACION N°7441.pdf"
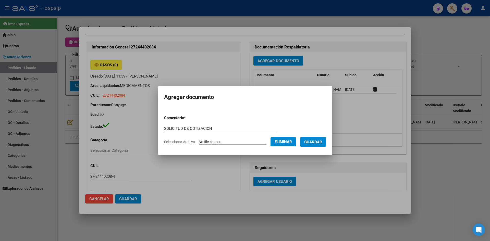
click at [318, 144] on span "Guardar" at bounding box center [313, 142] width 18 height 5
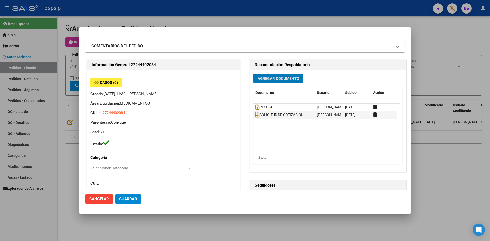
scroll to position [0, 0]
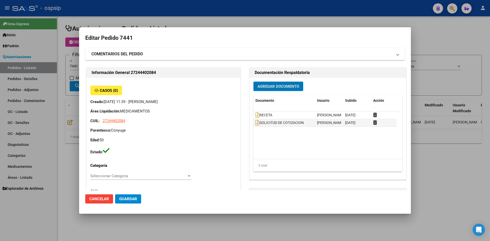
drag, startPoint x: 194, startPoint y: 15, endPoint x: 108, endPoint y: 60, distance: 97.4
click at [192, 16] on div at bounding box center [245, 120] width 490 height 241
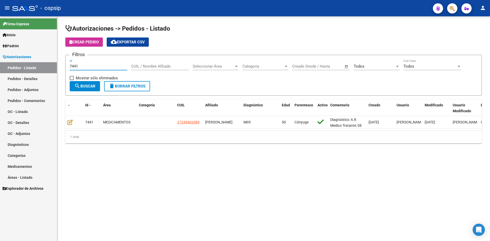
click at [99, 65] on input "7441" at bounding box center [99, 66] width 58 height 5
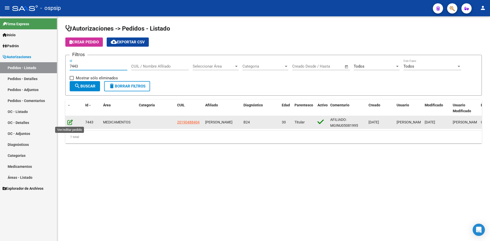
type input "7443"
click at [72, 122] on icon at bounding box center [69, 123] width 5 height 6
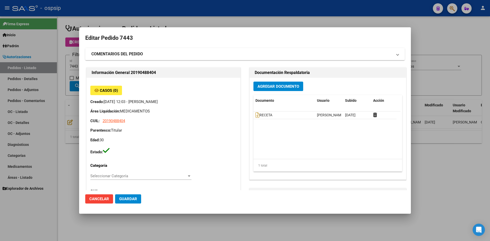
type input "Buenos Aires, LANUS, HECTOR NOYA 2427"
click at [254, 116] on datatable-body-cell "RECETA" at bounding box center [285, 115] width 62 height 7
click at [256, 114] on icon at bounding box center [258, 115] width 4 height 6
click at [267, 87] on span "Agregar Documento" at bounding box center [279, 86] width 42 height 5
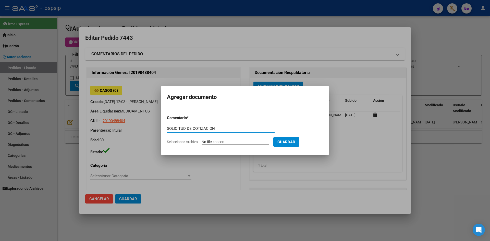
type input "SOLICITUD DE COTIZACION"
click at [202, 140] on input "Seleccionar Archivo" at bounding box center [236, 142] width 68 height 5
type input "C:\fakepath\SOLICITUD DE COTIZACION N°7443.pdf"
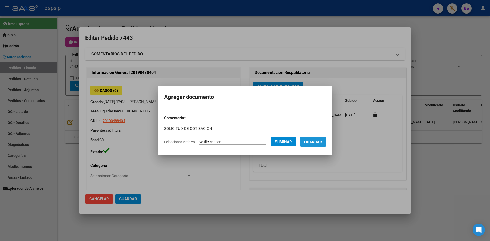
click at [318, 142] on span "Guardar" at bounding box center [313, 142] width 18 height 5
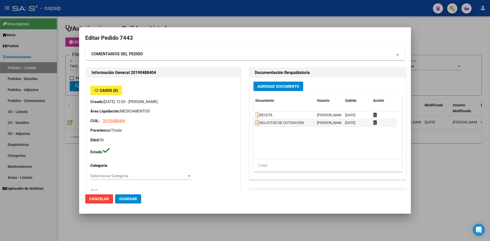
click at [221, 22] on div at bounding box center [245, 120] width 490 height 241
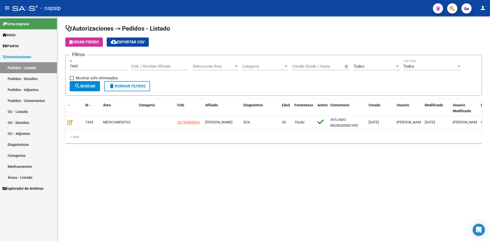
click at [98, 63] on div "7443 Id" at bounding box center [99, 64] width 58 height 11
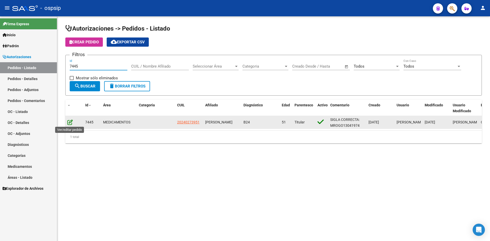
type input "7445"
click at [69, 123] on icon at bounding box center [69, 123] width 5 height 6
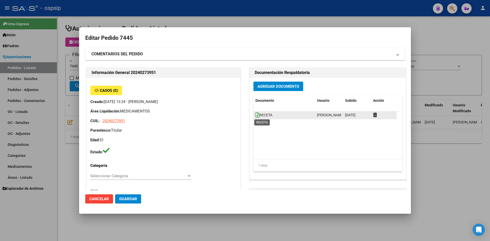
click at [256, 116] on icon at bounding box center [258, 115] width 4 height 6
click at [273, 86] on span "Agregar Documento" at bounding box center [279, 86] width 42 height 5
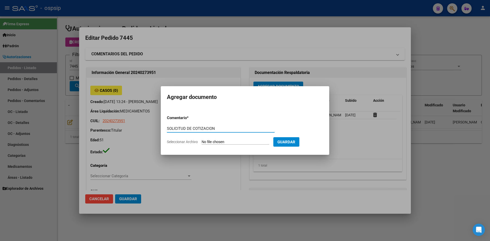
type input "SOLICITUD DE COTIZACION"
click at [202, 140] on input "Seleccionar Archivo" at bounding box center [236, 142] width 68 height 5
type input "C:\fakepath\SOLICITUD DE COTIZACION N°7445.pdf"
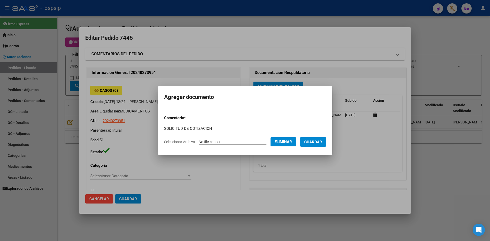
click at [315, 143] on span "Guardar" at bounding box center [313, 142] width 18 height 5
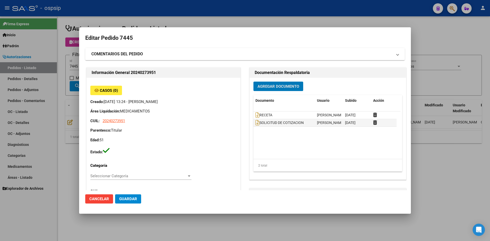
click at [182, 20] on div at bounding box center [245, 120] width 490 height 241
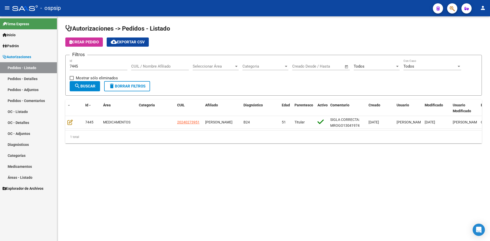
click at [99, 68] on input "7445" at bounding box center [99, 66] width 58 height 5
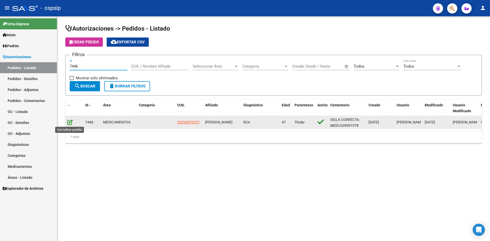
type input "7446"
click at [72, 122] on icon at bounding box center [69, 123] width 5 height 6
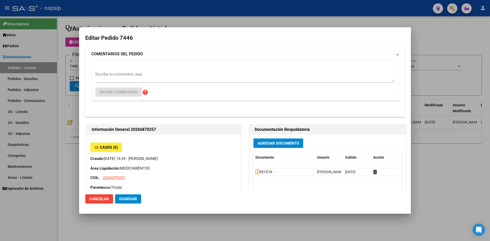
type input "Capital Federal, [PERSON_NAME][STREET_ADDRESS]"
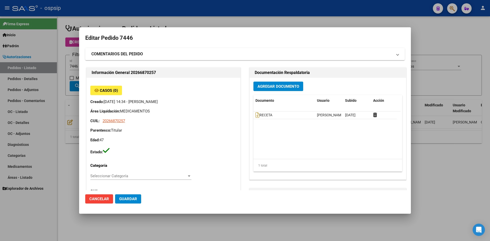
drag, startPoint x: 144, startPoint y: 20, endPoint x: 93, endPoint y: 50, distance: 58.8
click at [140, 21] on div at bounding box center [245, 120] width 490 height 241
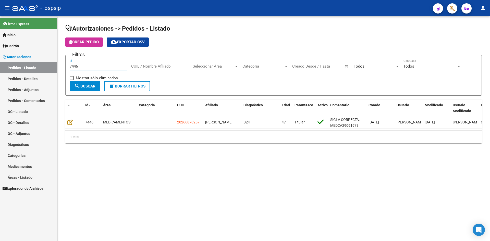
click at [90, 67] on input "7446" at bounding box center [99, 66] width 58 height 5
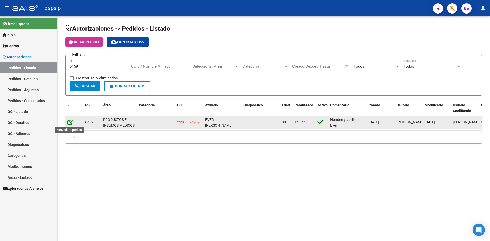
type input "6459"
click at [69, 123] on icon at bounding box center [69, 123] width 5 height 6
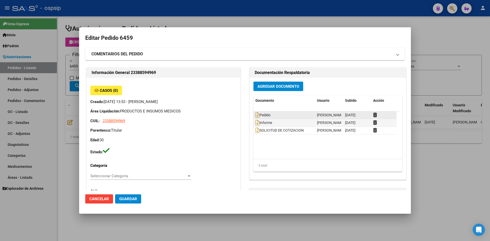
type input "[GEOGRAPHIC_DATA], [PERSON_NAME][STREET_ADDRESS], Piso: 0, Departamento: CASA"
drag, startPoint x: 188, startPoint y: 17, endPoint x: 177, endPoint y: 19, distance: 10.7
click at [187, 17] on div at bounding box center [245, 120] width 490 height 241
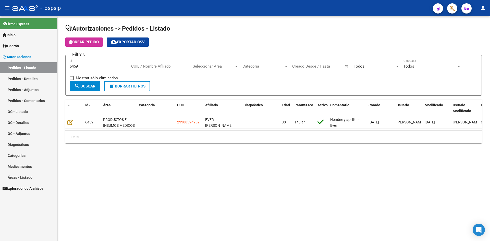
click at [95, 65] on input "6459" at bounding box center [99, 66] width 58 height 5
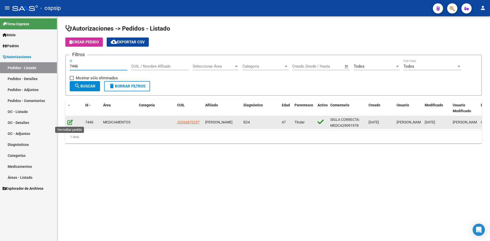
type input "7446"
click at [71, 123] on icon at bounding box center [69, 123] width 5 height 6
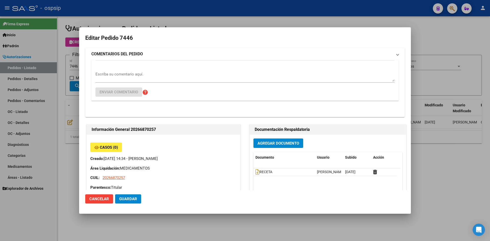
type input "Capital Federal, [PERSON_NAME][STREET_ADDRESS]"
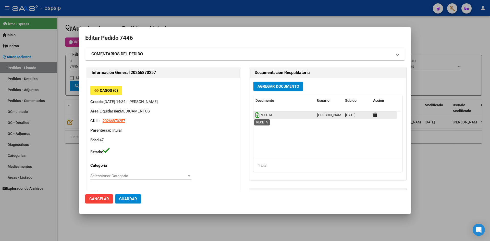
click at [256, 113] on icon at bounding box center [258, 115] width 4 height 6
click at [258, 86] on span "Agregar Documento" at bounding box center [279, 86] width 42 height 5
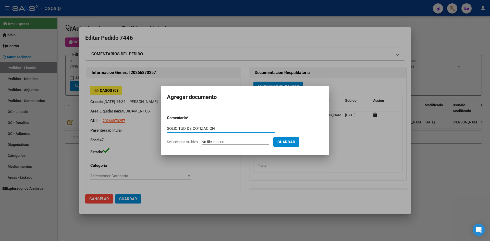
type input "SOLICITUD DE COTIZACION"
click at [202, 140] on input "Seleccionar Archivo" at bounding box center [236, 142] width 68 height 5
type input "C:\fakepath\SOLICITUD DE COTIZACION N°7446.pdf"
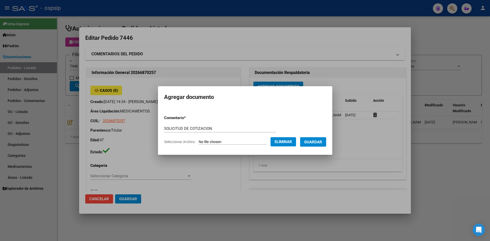
click at [319, 136] on form "Comentario * SOLICITUD DE COTIZACION Comentario Seleccionar Archivo Eliminar Gu…" at bounding box center [245, 129] width 162 height 37
click at [320, 140] on span "Guardar" at bounding box center [313, 142] width 18 height 5
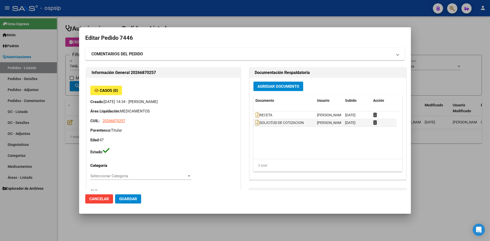
click at [232, 20] on div at bounding box center [245, 120] width 490 height 241
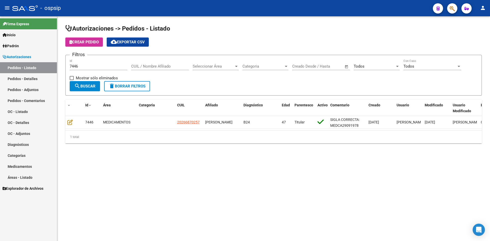
click at [114, 64] on div "7446 Id" at bounding box center [99, 64] width 58 height 11
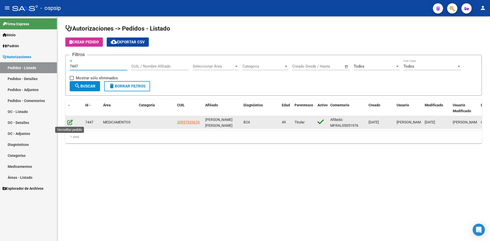
type input "7447"
click at [73, 121] on div at bounding box center [74, 123] width 14 height 6
click at [71, 122] on icon at bounding box center [69, 123] width 5 height 6
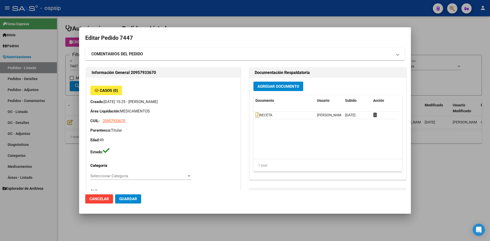
type input "[PERSON_NAME]"
type input "[GEOGRAPHIC_DATA], [GEOGRAPHIC_DATA], 13 E/ 76 Y 77 2180"
click at [256, 118] on icon at bounding box center [258, 115] width 4 height 6
click at [264, 87] on span "Agregar Documento" at bounding box center [279, 86] width 42 height 5
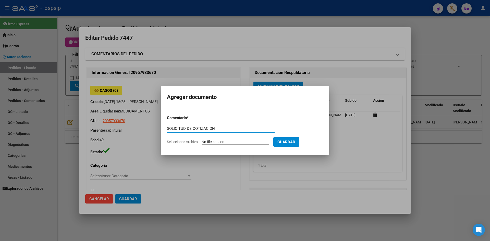
type input "SOLICITUD DE COTIZACION"
click at [202, 140] on input "Seleccionar Archivo" at bounding box center [236, 142] width 68 height 5
type input "C:\fakepath\SOLICITUD DE COTIZACION N°7447.pdf"
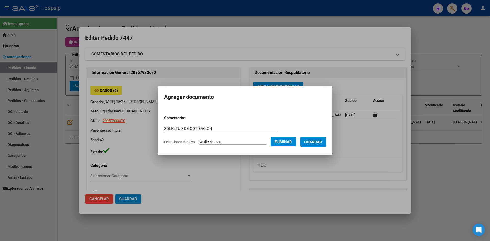
click at [323, 137] on button "Guardar" at bounding box center [313, 141] width 26 height 9
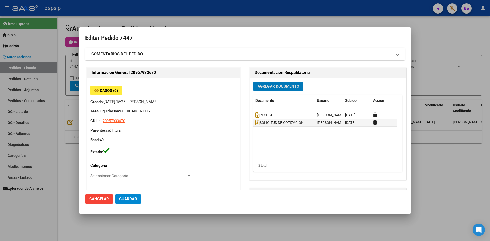
click at [246, 21] on div at bounding box center [245, 120] width 490 height 241
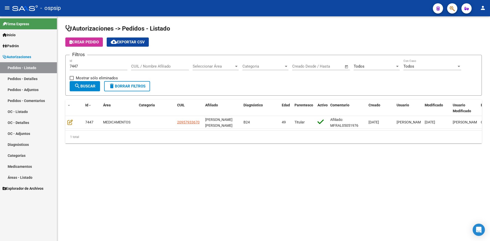
click at [88, 64] on input "7447" at bounding box center [99, 66] width 58 height 5
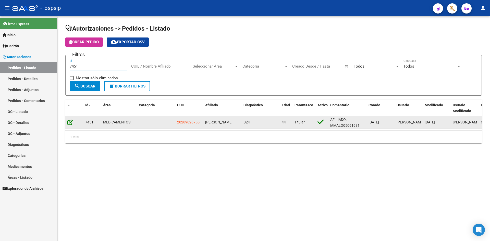
type input "7451"
click at [69, 122] on icon at bounding box center [69, 123] width 5 height 6
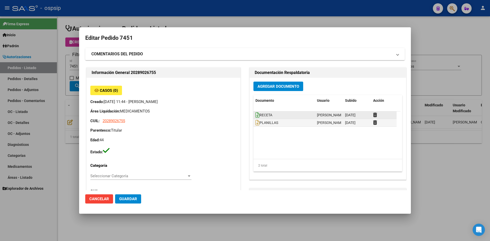
type input "Salta, [GEOGRAPHIC_DATA], AV. ARENALES 2089"
click at [254, 115] on datatable-body-cell "RECETA" at bounding box center [285, 115] width 62 height 7
click at [256, 115] on icon at bounding box center [258, 115] width 4 height 6
click at [264, 87] on span "Agregar Documento" at bounding box center [279, 86] width 42 height 5
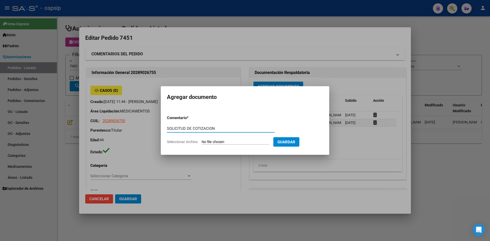
type input "SOLICITUD DE COTIZACION"
click at [202, 140] on input "Seleccionar Archivo" at bounding box center [236, 142] width 68 height 5
type input "C:\fakepath\SOLICITUD DE COTIZACION N°7451.pdf"
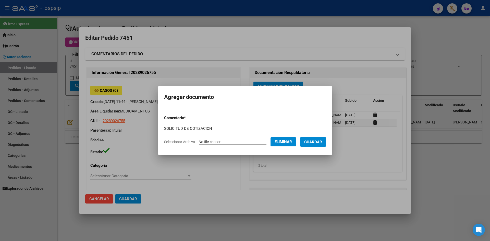
drag, startPoint x: 325, startPoint y: 144, endPoint x: 310, endPoint y: 145, distance: 14.9
click at [322, 144] on span "Guardar" at bounding box center [313, 142] width 18 height 5
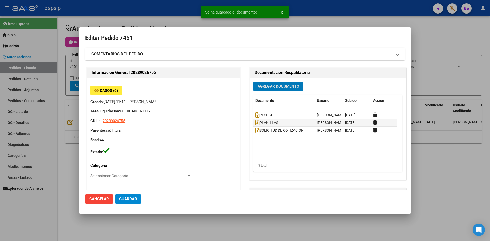
drag, startPoint x: 137, startPoint y: 197, endPoint x: 139, endPoint y: 200, distance: 3.6
click at [136, 197] on button "Guardar" at bounding box center [128, 199] width 26 height 9
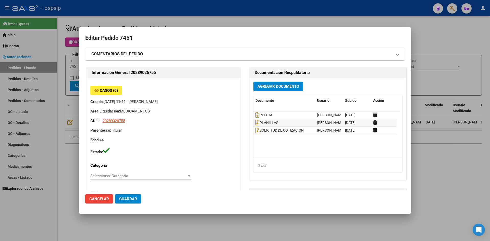
drag, startPoint x: 236, startPoint y: 18, endPoint x: 199, endPoint y: 0, distance: 40.8
click at [234, 17] on div at bounding box center [245, 120] width 490 height 241
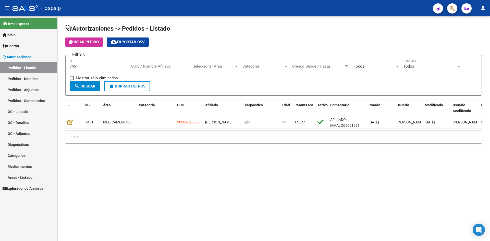
click at [97, 68] on input "7451" at bounding box center [99, 66] width 58 height 5
type input "7453"
click at [248, 21] on div "Autorizaciones -> Pedidos - Listado Crear Pedido cloud_download Exportar CSV Fi…" at bounding box center [273, 88] width 433 height 144
drag, startPoint x: 291, startPoint y: 38, endPoint x: 196, endPoint y: 3, distance: 101.1
click at [289, 37] on app-list-header "Autorizaciones -> Pedidos - Listado Crear Pedido cloud_download Exportar CSV Fi…" at bounding box center [273, 60] width 417 height 71
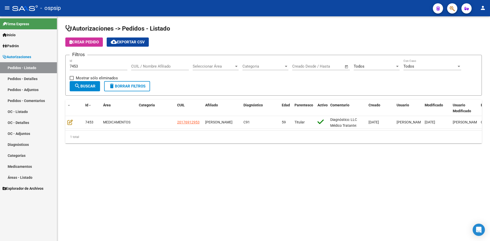
click at [211, 52] on app-list-header "Autorizaciones -> Pedidos - Listado Crear Pedido cloud_download Exportar CSV Fi…" at bounding box center [273, 60] width 417 height 71
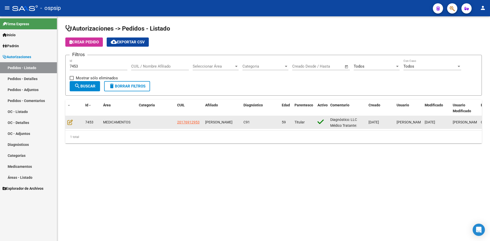
drag, startPoint x: 184, startPoint y: 160, endPoint x: 190, endPoint y: 122, distance: 38.8
click at [184, 160] on div "Autorizaciones -> Pedidos - Listado Crear Pedido cloud_download Exportar CSV Fi…" at bounding box center [273, 88] width 433 height 144
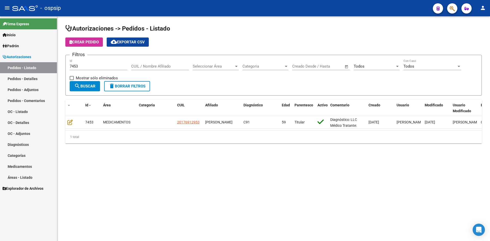
click at [196, 50] on app-list-header "Autorizaciones -> Pedidos - Listado Crear Pedido cloud_download Exportar CSV Fi…" at bounding box center [273, 60] width 417 height 71
click at [89, 64] on input "7453" at bounding box center [99, 66] width 58 height 5
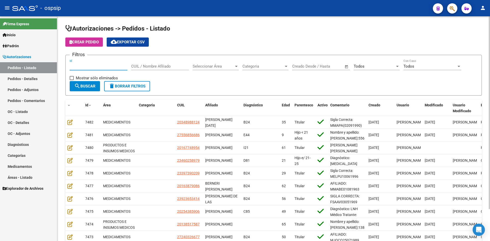
click at [60, 82] on div "Autorizaciones -> Pedidos - Listado Crear Pedido cloud_download Exportar CSV Fi…" at bounding box center [273, 145] width 433 height 259
drag, startPoint x: 201, startPoint y: 78, endPoint x: 85, endPoint y: 4, distance: 137.9
click at [201, 78] on div "Filtros Id CUIL / Nombre Afiliado Seleccionar Área Seleccionar Área Categoria C…" at bounding box center [274, 70] width 408 height 22
click at [99, 69] on div "Id" at bounding box center [99, 64] width 58 height 11
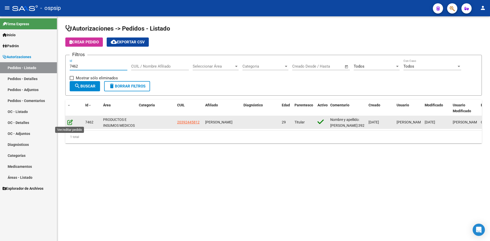
type input "7462"
click at [71, 120] on icon at bounding box center [69, 123] width 5 height 6
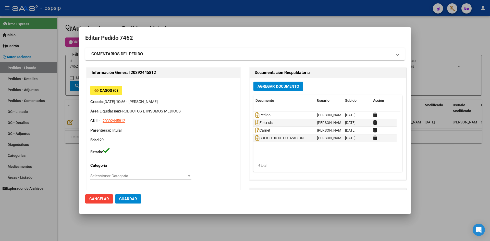
type input "[GEOGRAPHIC_DATA], [PERSON_NAME], [PERSON_NAME] 2342"
click at [256, 113] on icon at bounding box center [258, 115] width 4 height 6
click at [256, 124] on icon at bounding box center [258, 123] width 4 height 6
click at [256, 114] on icon at bounding box center [258, 115] width 4 height 6
click at [256, 123] on icon at bounding box center [258, 123] width 4 height 6
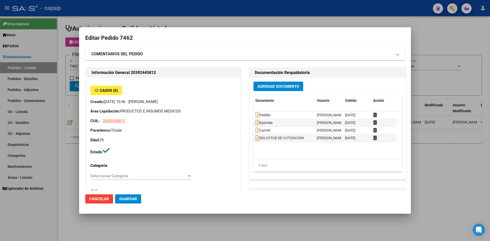
click at [186, 9] on div at bounding box center [245, 120] width 490 height 241
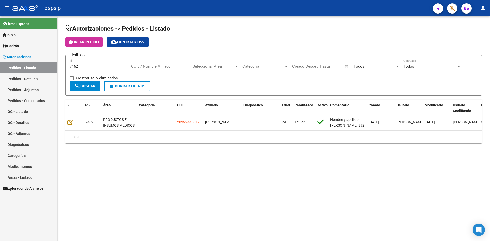
click at [114, 65] on input "7462" at bounding box center [99, 66] width 58 height 5
click at [114, 64] on input "7462" at bounding box center [99, 66] width 58 height 5
type input "7"
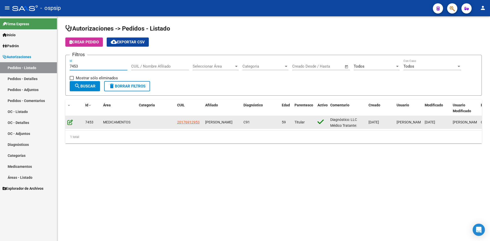
type input "7453"
click at [70, 120] on icon at bounding box center [69, 123] width 5 height 6
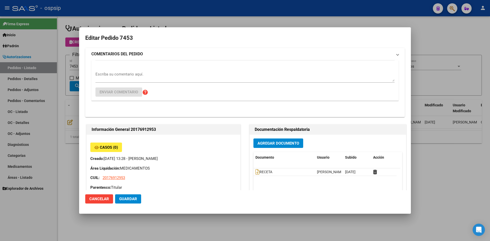
type input "[GEOGRAPHIC_DATA], [GEOGRAPHIC_DATA][PERSON_NAME], BATALLA DE [GEOGRAPHIC_DATA]…"
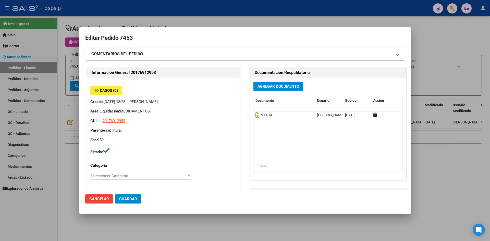
click at [241, 135] on div "Información General 20176912953 Casos (0) Creado: [DATE] 13:28 - [PERSON_NAME] …" at bounding box center [245, 231] width 320 height 330
click at [256, 114] on icon at bounding box center [258, 115] width 4 height 6
click at [275, 85] on span "Agregar Documento" at bounding box center [279, 86] width 42 height 5
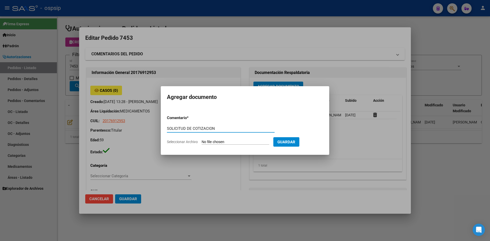
type input "SOLICITUD DE COTIZACION"
click at [202, 140] on input "Seleccionar Archivo" at bounding box center [236, 142] width 68 height 5
type input "C:\fakepath\SOLICITUD DE COTIZACION N°7453.pdf"
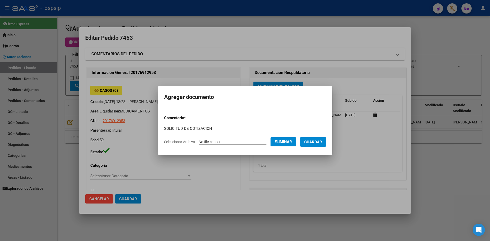
click at [316, 142] on span "Guardar" at bounding box center [313, 142] width 18 height 5
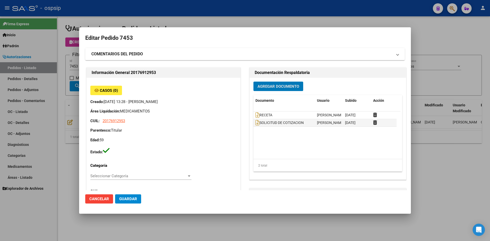
click at [251, 14] on div at bounding box center [245, 120] width 490 height 241
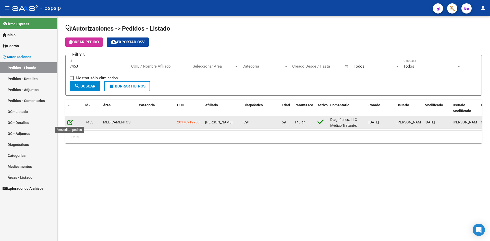
click at [72, 121] on icon at bounding box center [69, 123] width 5 height 6
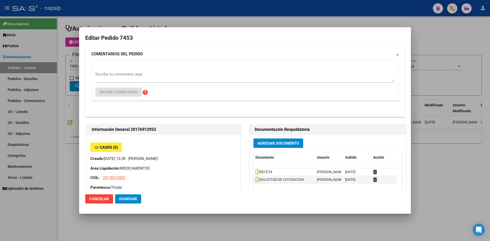
type input "[GEOGRAPHIC_DATA], [GEOGRAPHIC_DATA][PERSON_NAME], BATALLA DE [GEOGRAPHIC_DATA]…"
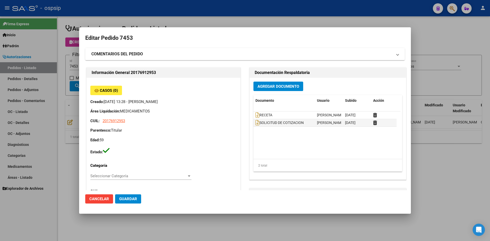
click at [263, 18] on div at bounding box center [245, 120] width 490 height 241
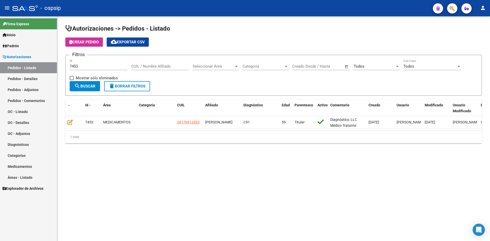
click at [104, 63] on div "7453 Id" at bounding box center [99, 64] width 58 height 11
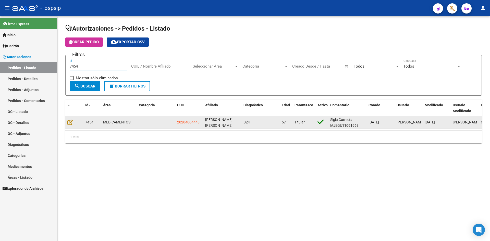
type input "7454"
click at [74, 122] on div at bounding box center [74, 123] width 14 height 6
click at [68, 121] on icon at bounding box center [69, 123] width 5 height 6
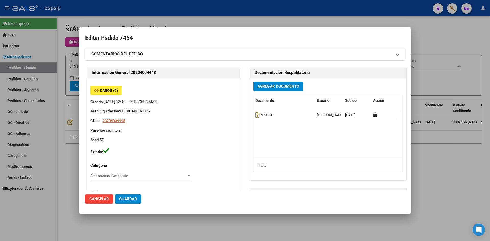
type input "[GEOGRAPHIC_DATA], [PERSON_NAME], [PERSON_NAME] 3880, Piso: 0, Departamento: 0"
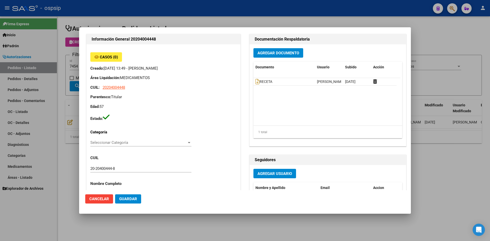
scroll to position [26, 0]
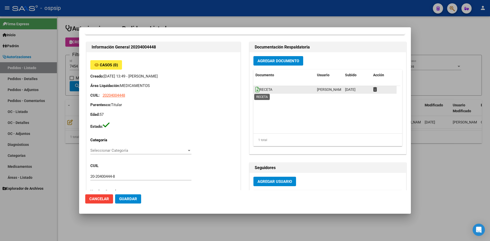
click at [256, 90] on icon at bounding box center [258, 90] width 4 height 6
click at [265, 63] on button "Agregar Documento" at bounding box center [279, 60] width 50 height 9
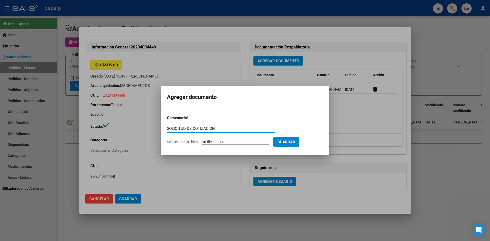
type input "SOLICITUD DE COTIZACION"
click at [202, 140] on input "Seleccionar Archivo" at bounding box center [236, 142] width 68 height 5
type input "C:\fakepath\SOLICITUD DE COTIZACION N°7454.pdf"
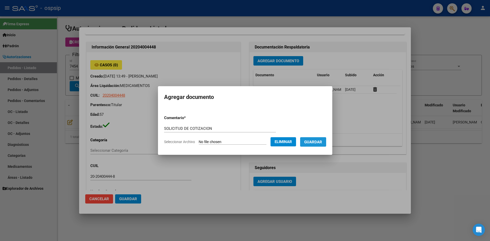
click at [314, 143] on span "Guardar" at bounding box center [313, 142] width 18 height 5
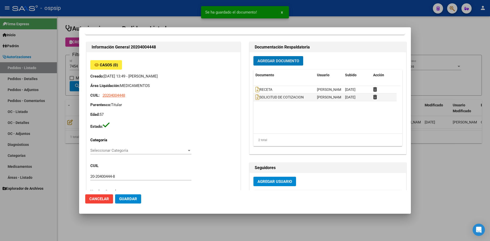
click at [130, 200] on span "Guardar" at bounding box center [128, 199] width 18 height 5
drag, startPoint x: 143, startPoint y: 13, endPoint x: 94, endPoint y: 52, distance: 62.5
click at [143, 13] on div at bounding box center [245, 120] width 490 height 241
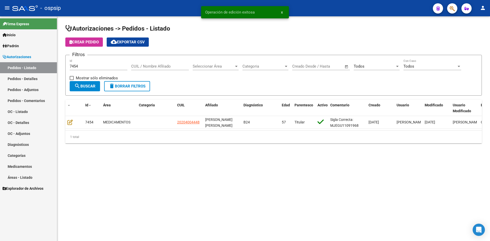
click at [80, 65] on input "7454" at bounding box center [99, 66] width 58 height 5
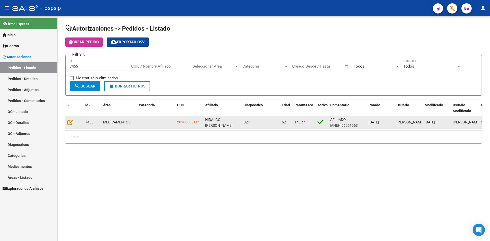
type input "7455"
click at [74, 122] on div at bounding box center [74, 123] width 14 height 6
click at [72, 122] on icon at bounding box center [69, 123] width 5 height 6
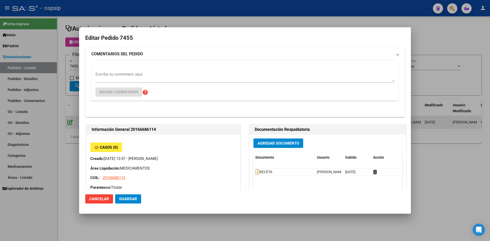
type input "[PERSON_NAME]"
type input "[GEOGRAPHIC_DATA], [PERSON_NAME] 1586"
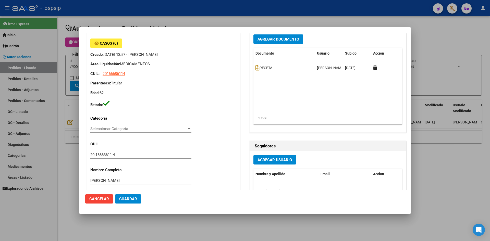
scroll to position [0, 0]
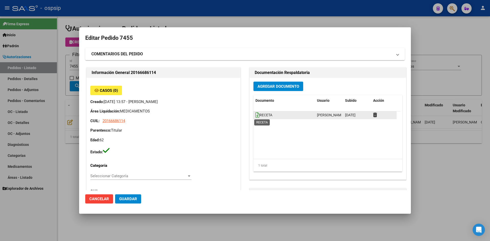
click at [256, 116] on icon at bounding box center [258, 115] width 4 height 6
click at [261, 86] on span "Agregar Documento" at bounding box center [279, 86] width 42 height 5
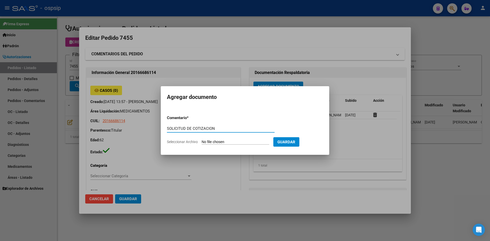
type input "SOLICITUD DE COTIZACION"
click at [202, 140] on input "Seleccionar Archivo" at bounding box center [236, 142] width 68 height 5
type input "C:\fakepath\SOLICITUD DE COTIZACION N°7455.pdf"
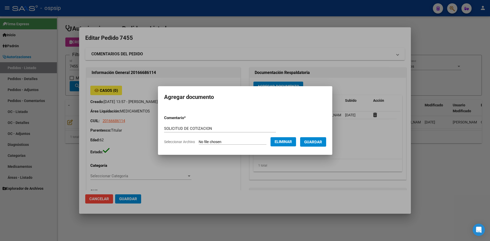
click at [317, 141] on span "Guardar" at bounding box center [313, 142] width 18 height 5
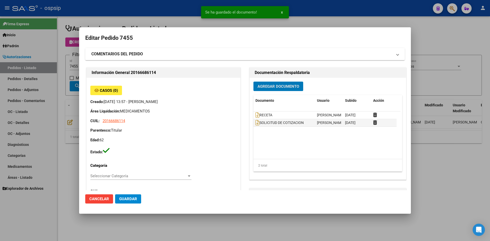
click at [126, 196] on button "Guardar" at bounding box center [128, 199] width 26 height 9
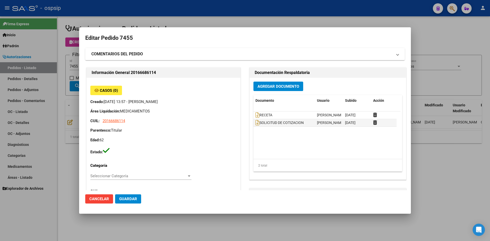
click at [112, 20] on div at bounding box center [245, 120] width 490 height 241
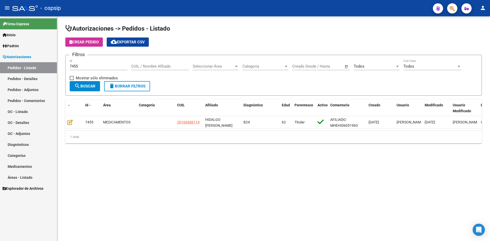
click at [97, 67] on input "7455" at bounding box center [99, 66] width 58 height 5
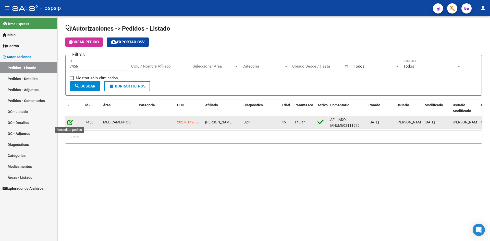
type input "7456"
click at [69, 121] on icon at bounding box center [69, 123] width 5 height 6
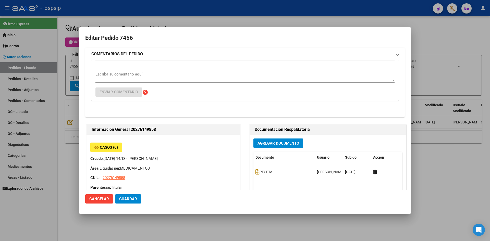
type input "Capital Federal, CABA, PJE. CERRITO 975"
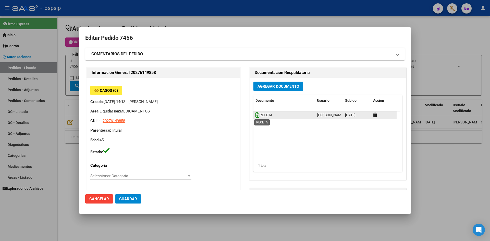
click at [256, 118] on icon at bounding box center [258, 115] width 4 height 6
click at [267, 88] on span "Agregar Documento" at bounding box center [279, 86] width 42 height 5
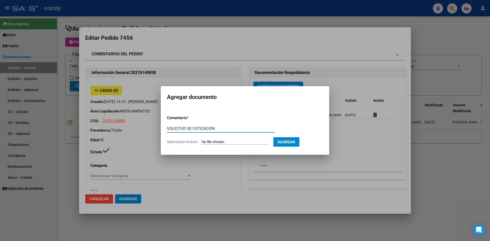
type input "SOLICITUD DE COTIZACION"
click at [202, 140] on input "Seleccionar Archivo" at bounding box center [236, 142] width 68 height 5
type input "C:\fakepath\SOLICITUD DE COTIZACION N°7456.pdf"
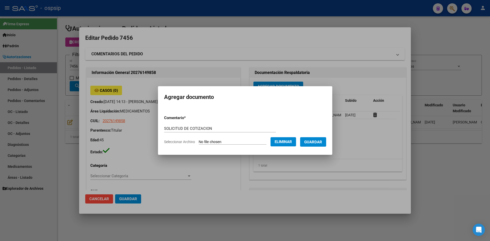
click at [316, 141] on span "Guardar" at bounding box center [313, 142] width 18 height 5
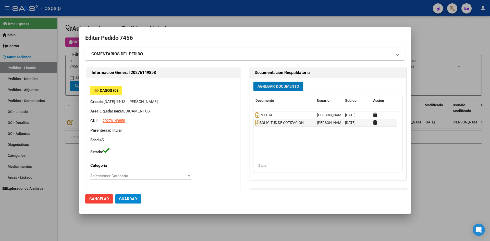
drag, startPoint x: 173, startPoint y: 19, endPoint x: 130, endPoint y: 31, distance: 43.9
click at [171, 19] on div at bounding box center [245, 120] width 490 height 241
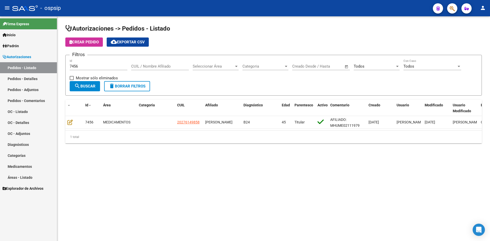
click at [88, 64] on div "7456 Id" at bounding box center [99, 64] width 58 height 11
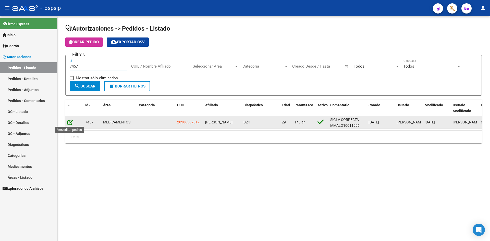
type input "7457"
click at [67, 123] on icon at bounding box center [69, 123] width 5 height 6
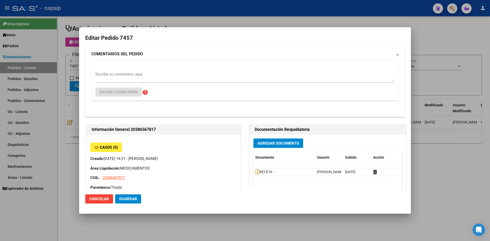
type input "Capital Federal, DEBOTO, [PERSON_NAME] 5408"
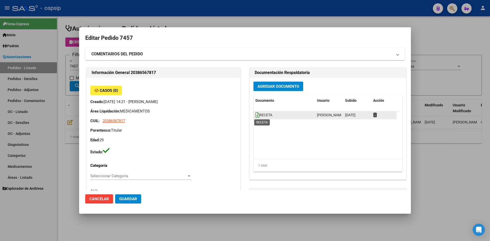
click at [256, 114] on icon at bounding box center [258, 115] width 4 height 6
click at [272, 89] on span "Agregar Documento" at bounding box center [279, 86] width 42 height 5
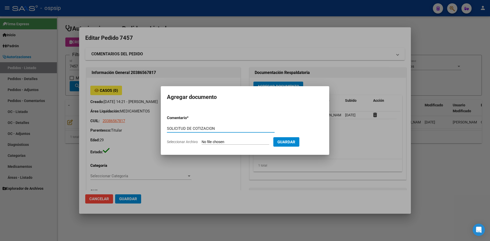
type input "SOLICITUD DE COTIZACION"
click at [202, 140] on input "Seleccionar Archivo" at bounding box center [236, 142] width 68 height 5
type input "C:\fakepath\SOLICITUD DE COTIZACION N°7457.pdf"
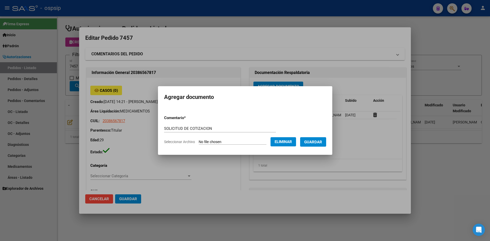
click at [317, 144] on span "Guardar" at bounding box center [313, 142] width 18 height 5
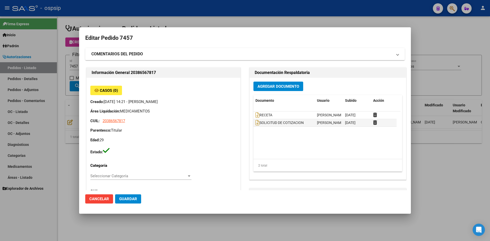
click at [129, 21] on div at bounding box center [245, 120] width 490 height 241
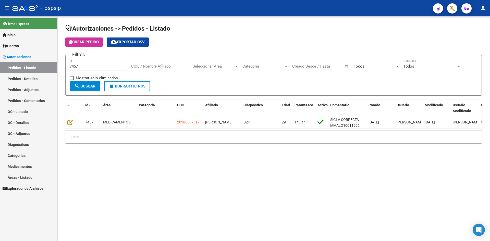
click at [97, 66] on input "7457" at bounding box center [99, 66] width 58 height 5
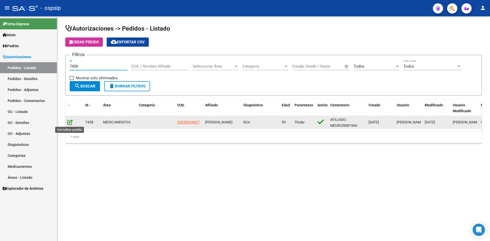
type input "7458"
click at [71, 120] on icon at bounding box center [69, 123] width 5 height 6
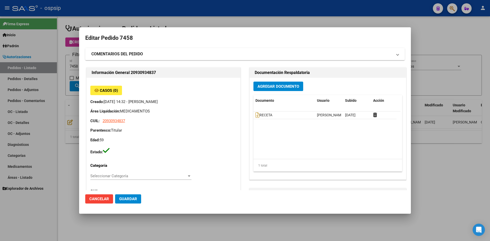
type input "Capital Federal, CABA, RINCON 830, Piso: 2, Departamento: 20"
click at [256, 116] on icon at bounding box center [258, 115] width 4 height 6
click at [264, 85] on span "Agregar Documento" at bounding box center [279, 86] width 42 height 5
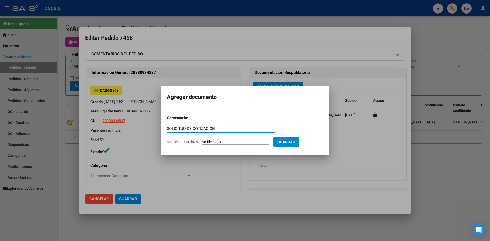
type input "SOLICITUD DE COTIZACION"
click at [202, 140] on input "Seleccionar Archivo" at bounding box center [236, 142] width 68 height 5
type input "C:\fakepath\SOLICITUD DE COTIZACION N°7458.pdf"
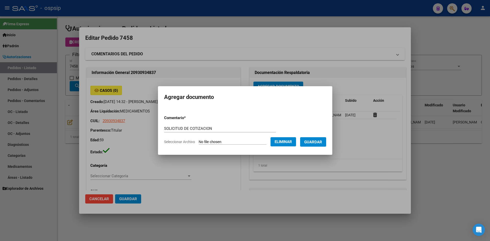
click at [315, 146] on button "Guardar" at bounding box center [313, 141] width 26 height 9
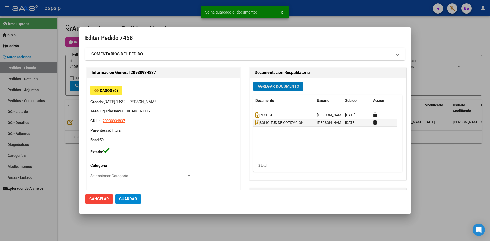
click at [134, 195] on button "Guardar" at bounding box center [128, 199] width 26 height 9
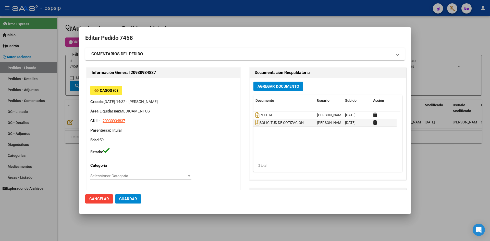
drag, startPoint x: 154, startPoint y: 12, endPoint x: 93, endPoint y: 53, distance: 72.7
click at [153, 12] on div at bounding box center [245, 120] width 490 height 241
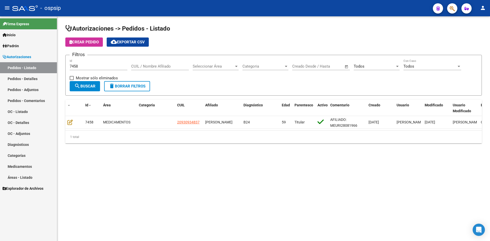
click at [90, 67] on input "7458" at bounding box center [99, 66] width 58 height 5
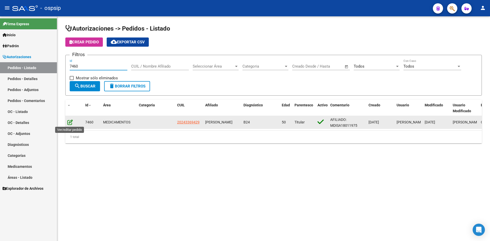
type input "7460"
click at [71, 124] on icon at bounding box center [69, 123] width 5 height 6
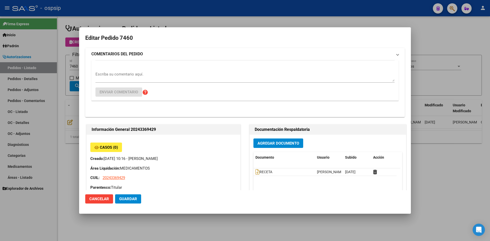
type input "[GEOGRAPHIC_DATA], LIBERTAD, [PERSON_NAME] 2434"
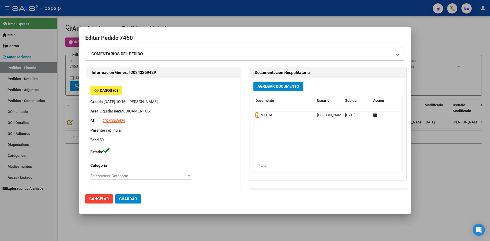
click at [239, 78] on div "Información General 20243369429 Casos (0) Creado: 13/10/2025 10:16 - Ortiz Jesi…" at bounding box center [163, 227] width 155 height 321
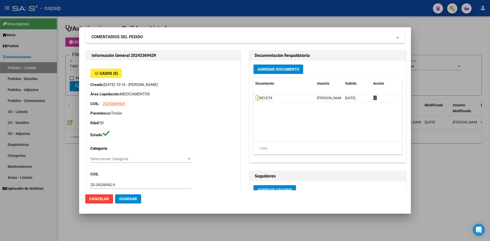
scroll to position [26, 0]
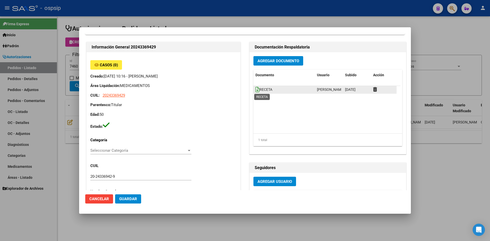
click at [256, 88] on icon at bounding box center [258, 90] width 4 height 6
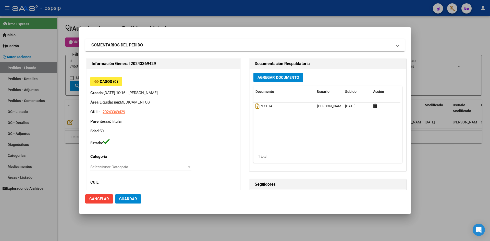
scroll to position [0, 0]
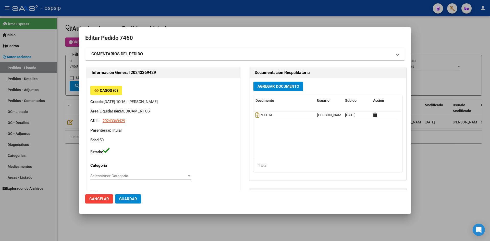
click at [263, 92] on div "Agregar Documento Documento Usuario Subido Acción RECETA Jesica Ortiz 13/10/202…" at bounding box center [328, 129] width 157 height 102
click at [263, 89] on button "Agregar Documento" at bounding box center [279, 86] width 50 height 9
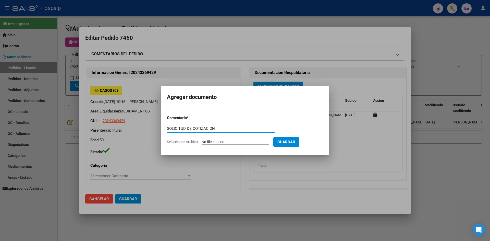
type input "SOLICITUD DE COTIZACION"
click at [202, 140] on input "Seleccionar Archivo" at bounding box center [236, 142] width 68 height 5
type input "C:\fakepath\SOLICITUD DE COTIZACION N°7460.pdf"
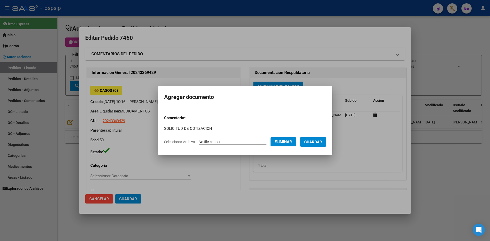
click at [315, 140] on span "Guardar" at bounding box center [313, 142] width 18 height 5
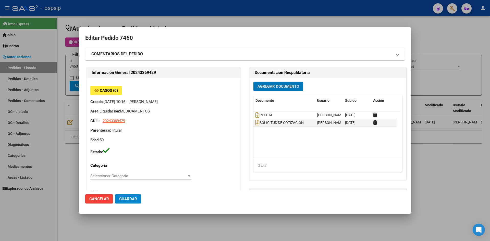
click at [207, 18] on div at bounding box center [245, 120] width 490 height 241
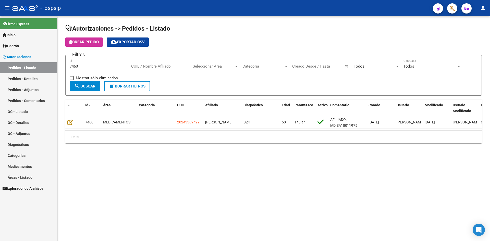
drag, startPoint x: 189, startPoint y: 46, endPoint x: 118, endPoint y: 20, distance: 76.3
click at [189, 46] on div "Crear Pedido cloud_download Exportar CSV" at bounding box center [273, 42] width 417 height 9
drag, startPoint x: 302, startPoint y: 32, endPoint x: 202, endPoint y: 5, distance: 103.2
click at [301, 32] on h1 "Autorizaciones -> Pedidos - Listado" at bounding box center [273, 29] width 417 height 9
drag, startPoint x: 217, startPoint y: 41, endPoint x: 162, endPoint y: 17, distance: 59.7
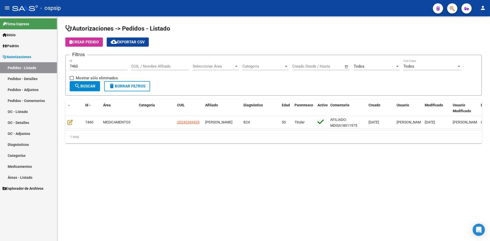
click at [213, 39] on div "Crear Pedido cloud_download Exportar CSV" at bounding box center [273, 42] width 417 height 9
